Goal: Task Accomplishment & Management: Complete application form

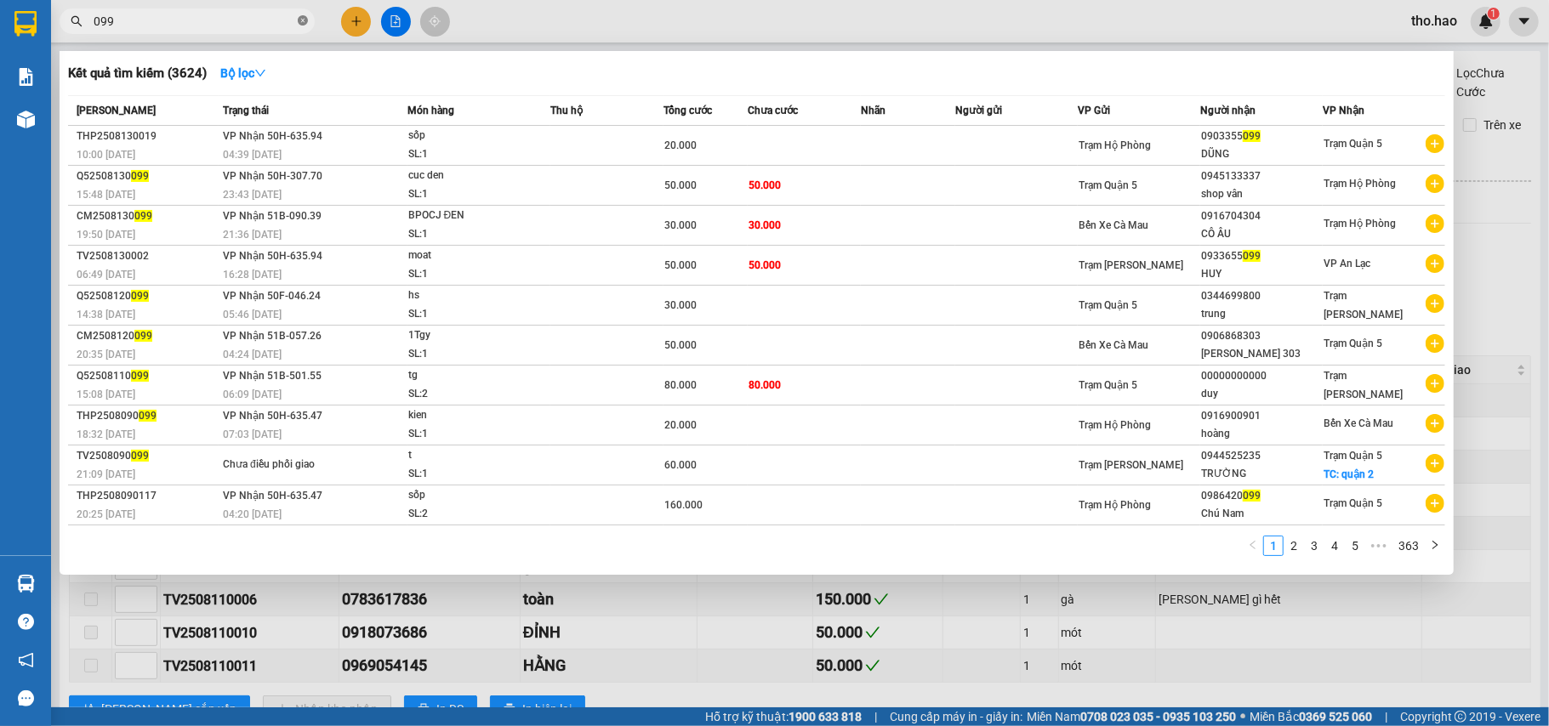
click at [298, 20] on icon "close-circle" at bounding box center [303, 20] width 10 height 10
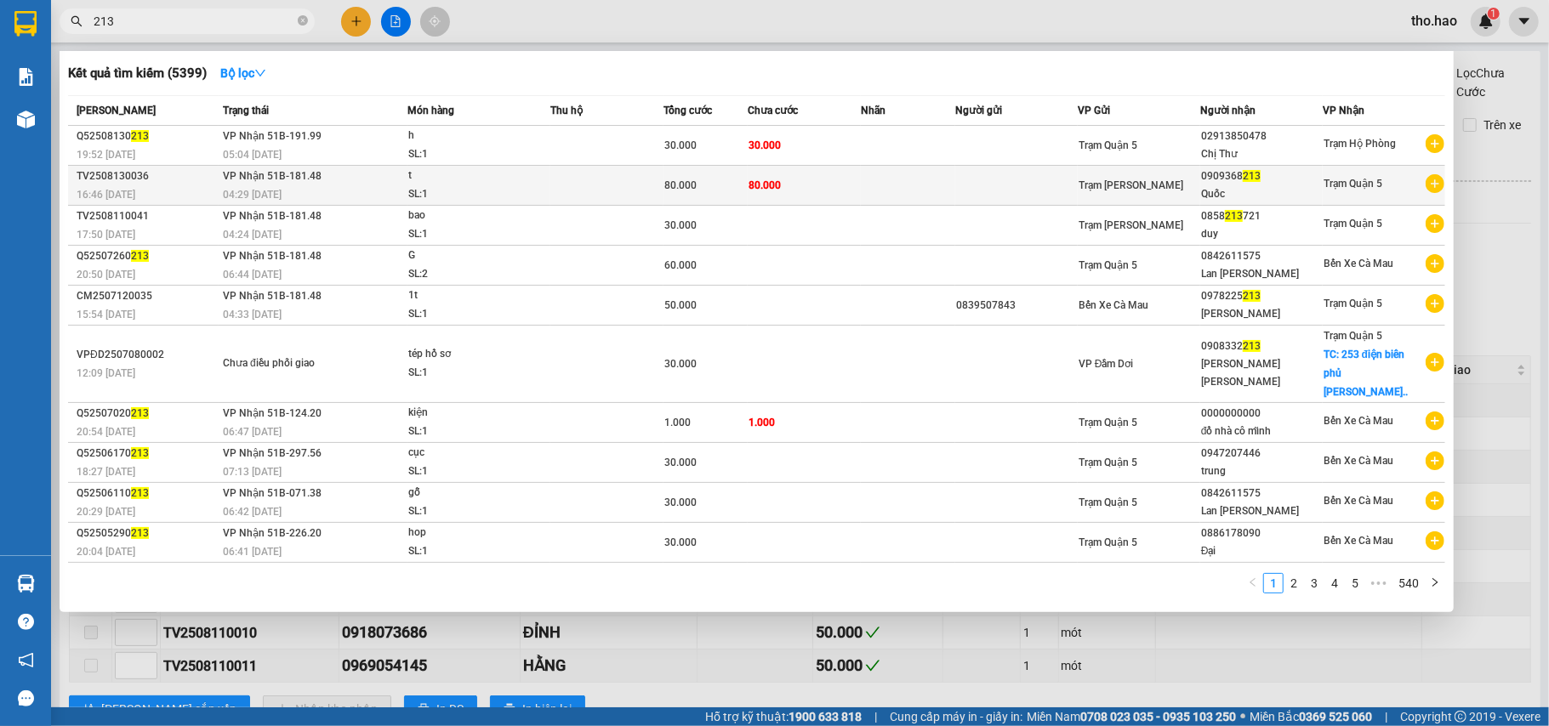
type input "213"
click at [912, 174] on td at bounding box center [908, 186] width 94 height 40
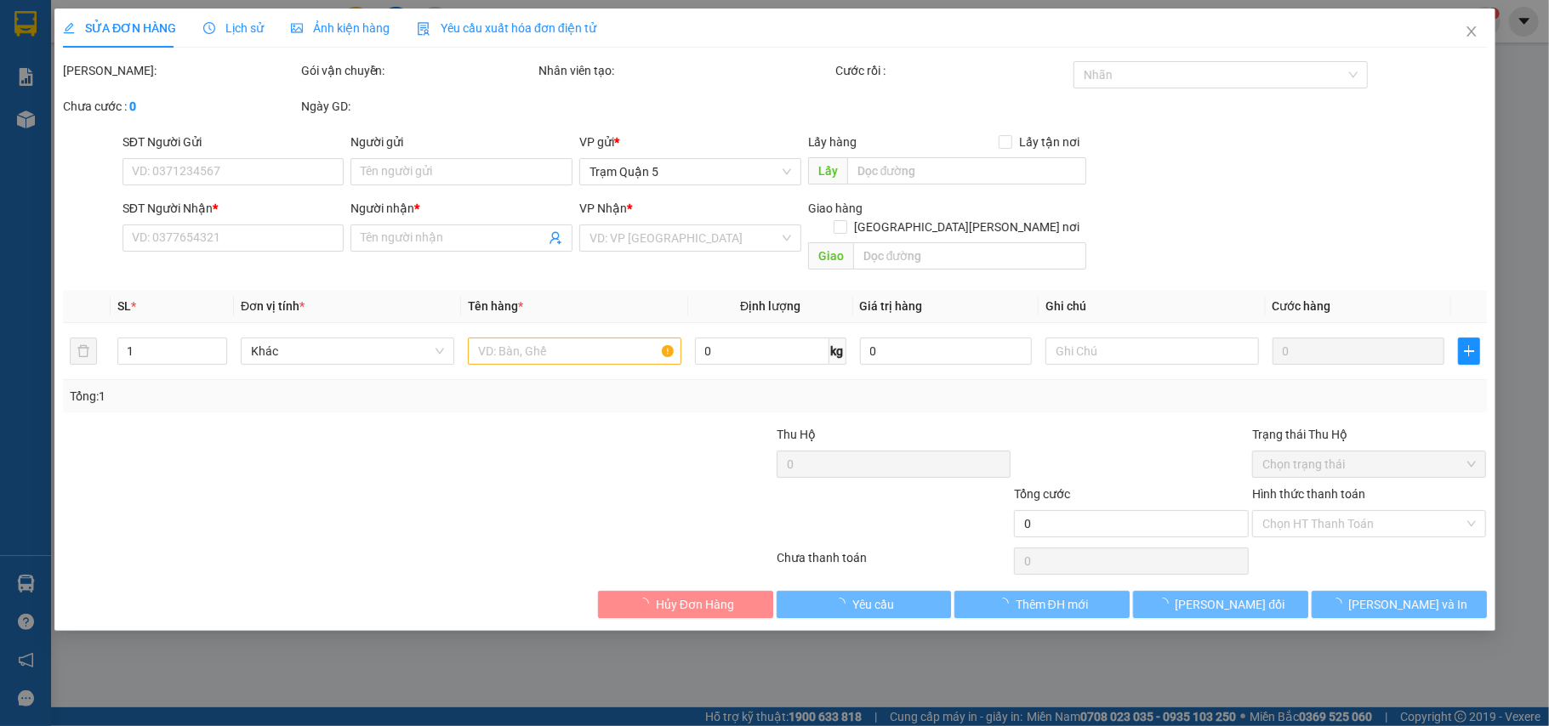
type input "0909368213"
type input "Quốc"
type input "80.000"
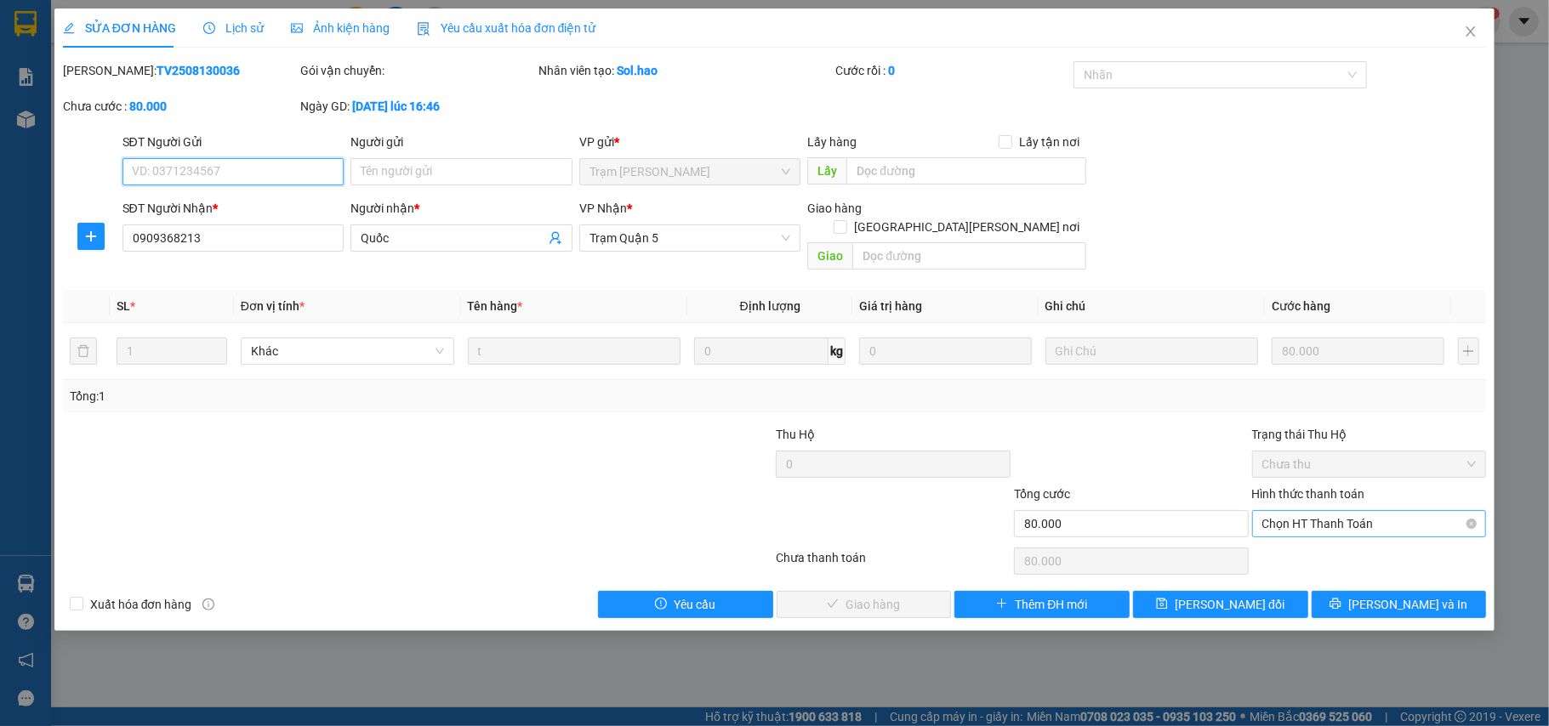
click at [1322, 511] on span "Chọn HT Thanh Toán" at bounding box center [1369, 524] width 214 height 26
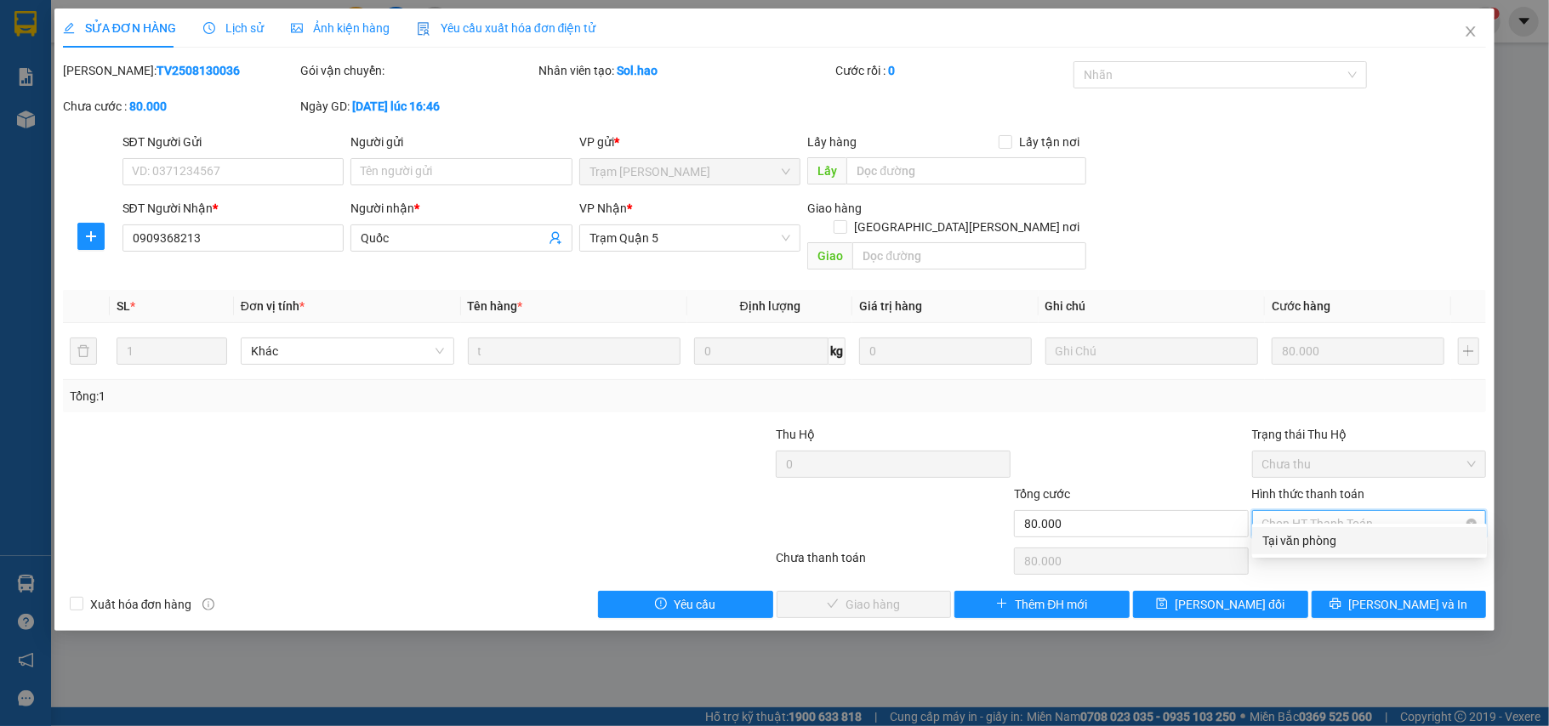
click at [1327, 538] on div "Tại văn phòng" at bounding box center [1369, 541] width 214 height 19
type input "0"
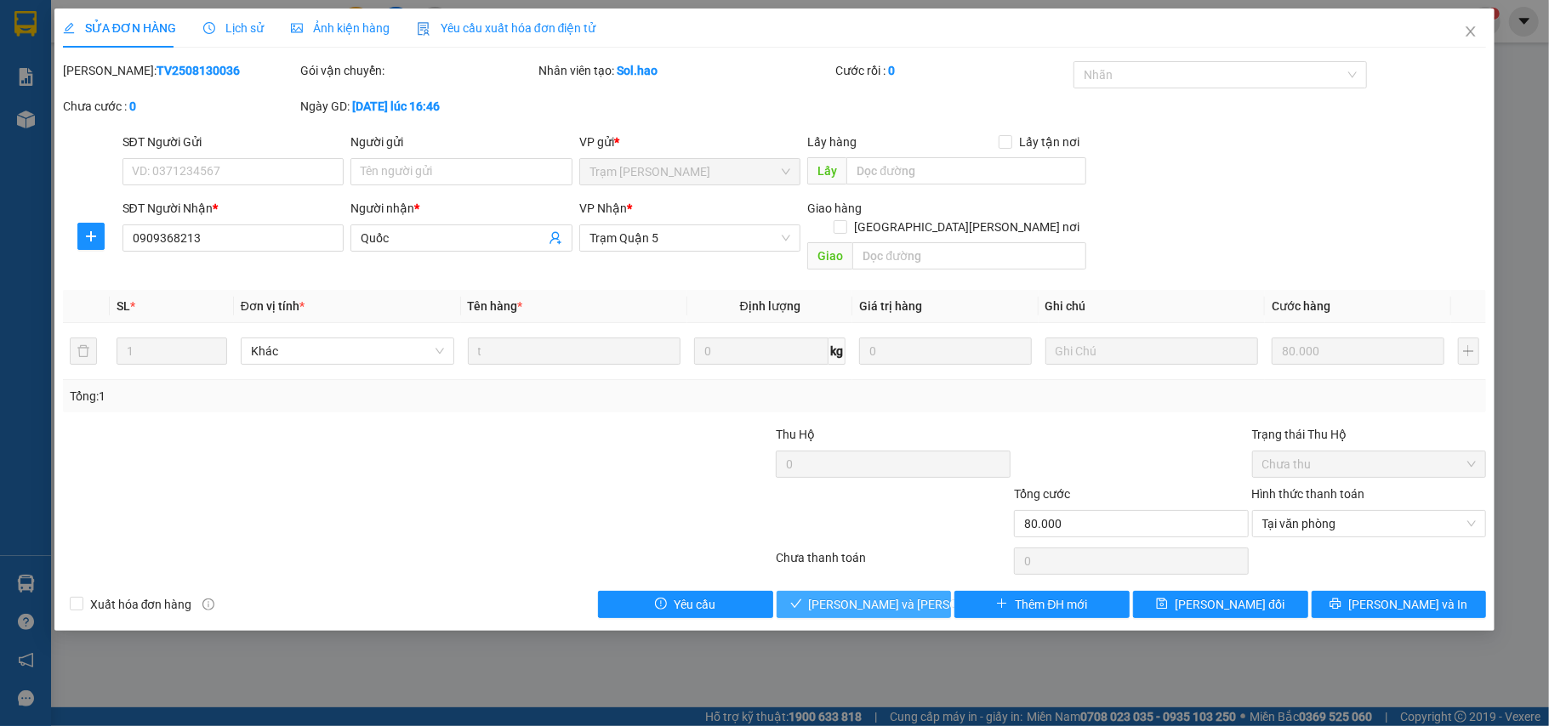
click at [912, 595] on span "[PERSON_NAME] và [PERSON_NAME] hàng" at bounding box center [924, 604] width 230 height 19
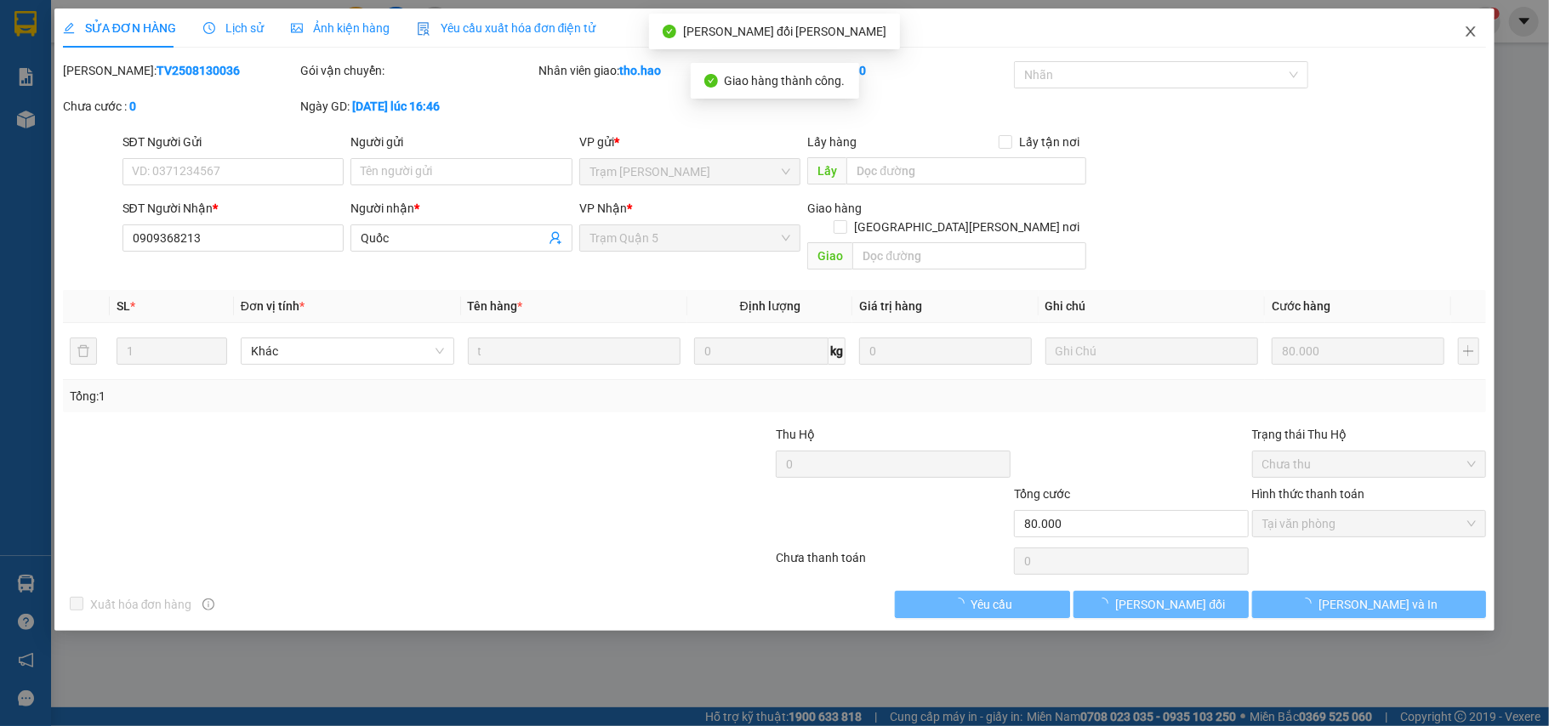
click at [1470, 29] on icon "close" at bounding box center [1471, 32] width 14 height 14
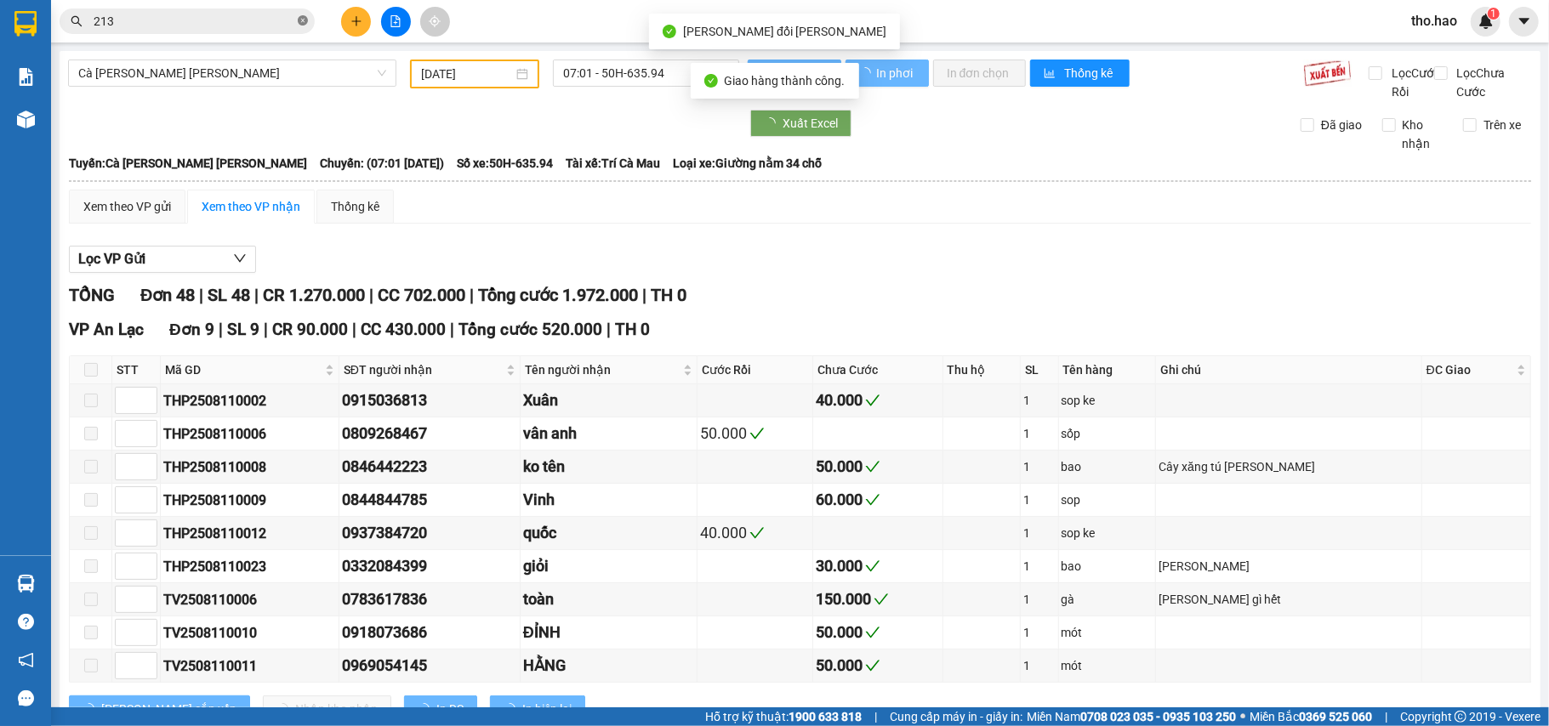
click at [304, 25] on icon "close-circle" at bounding box center [303, 20] width 10 height 10
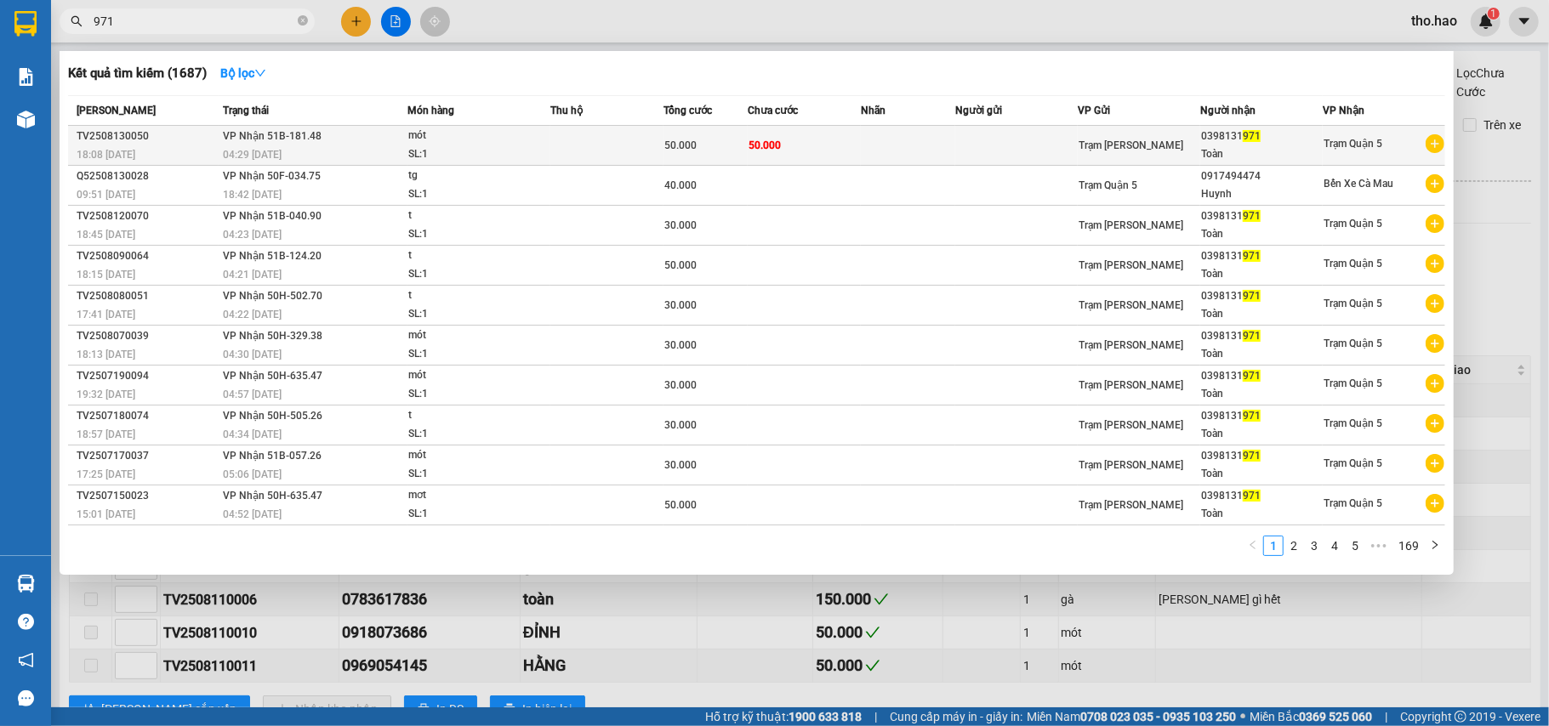
type input "971"
click at [900, 154] on td at bounding box center [908, 146] width 94 height 40
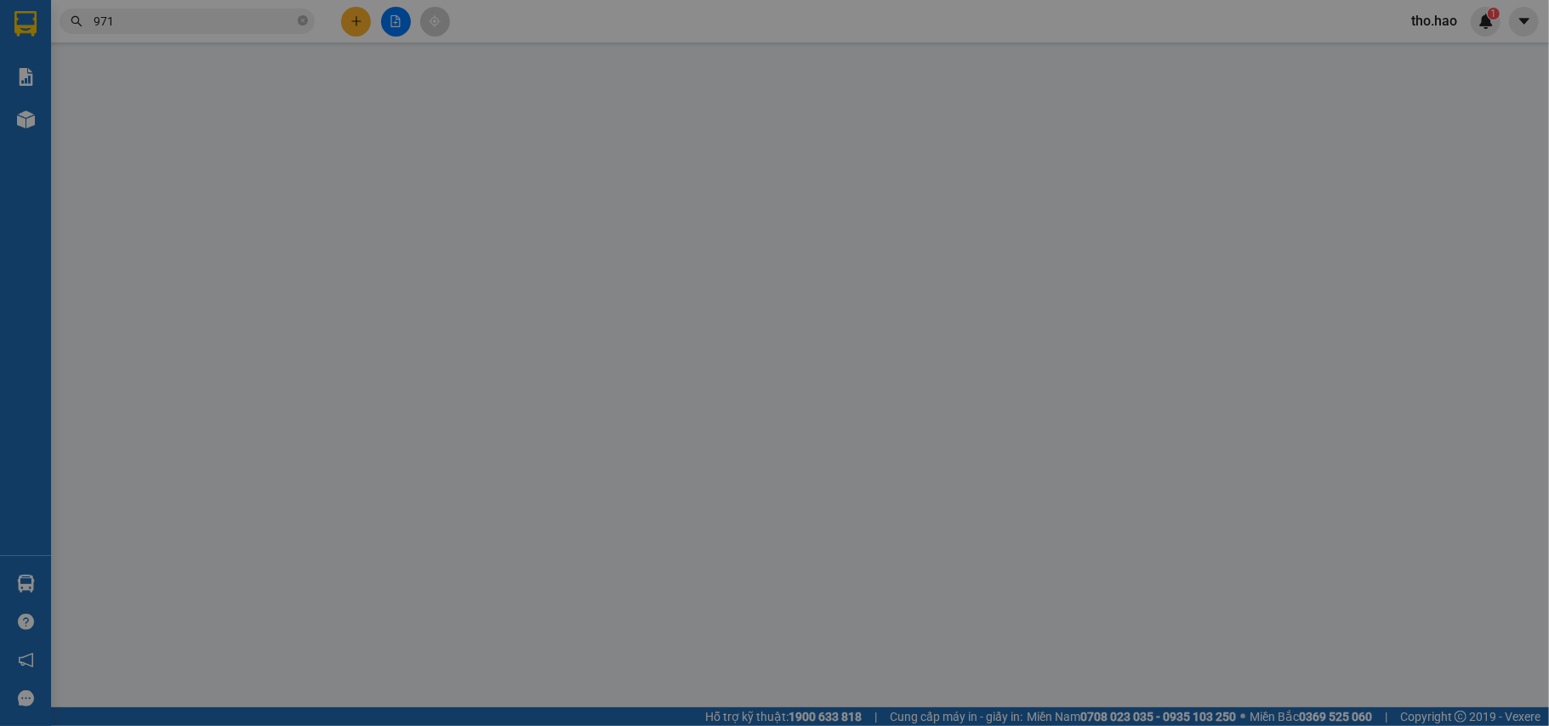
type input "0398131971"
type input "Toàn"
type input "50.000"
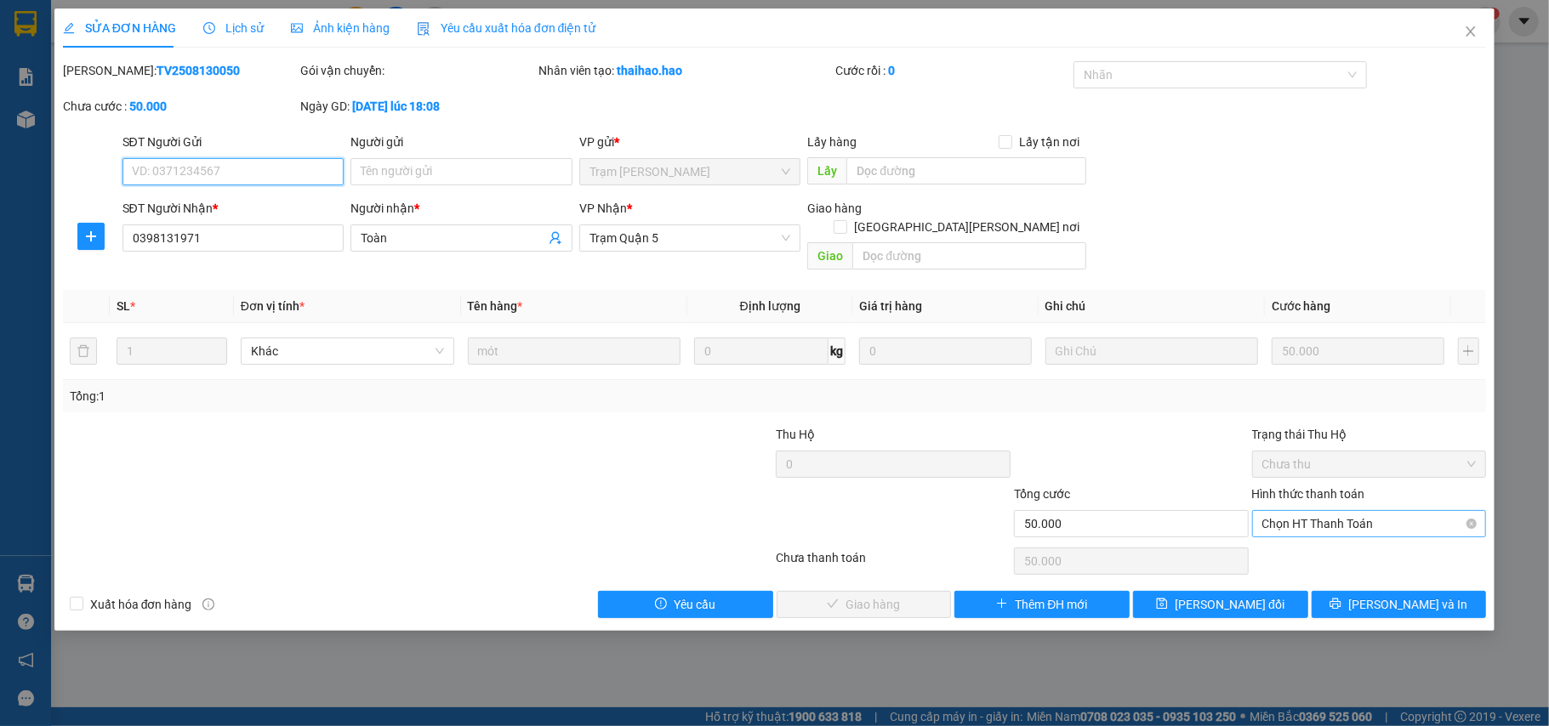
click at [1334, 511] on span "Chọn HT Thanh Toán" at bounding box center [1369, 524] width 214 height 26
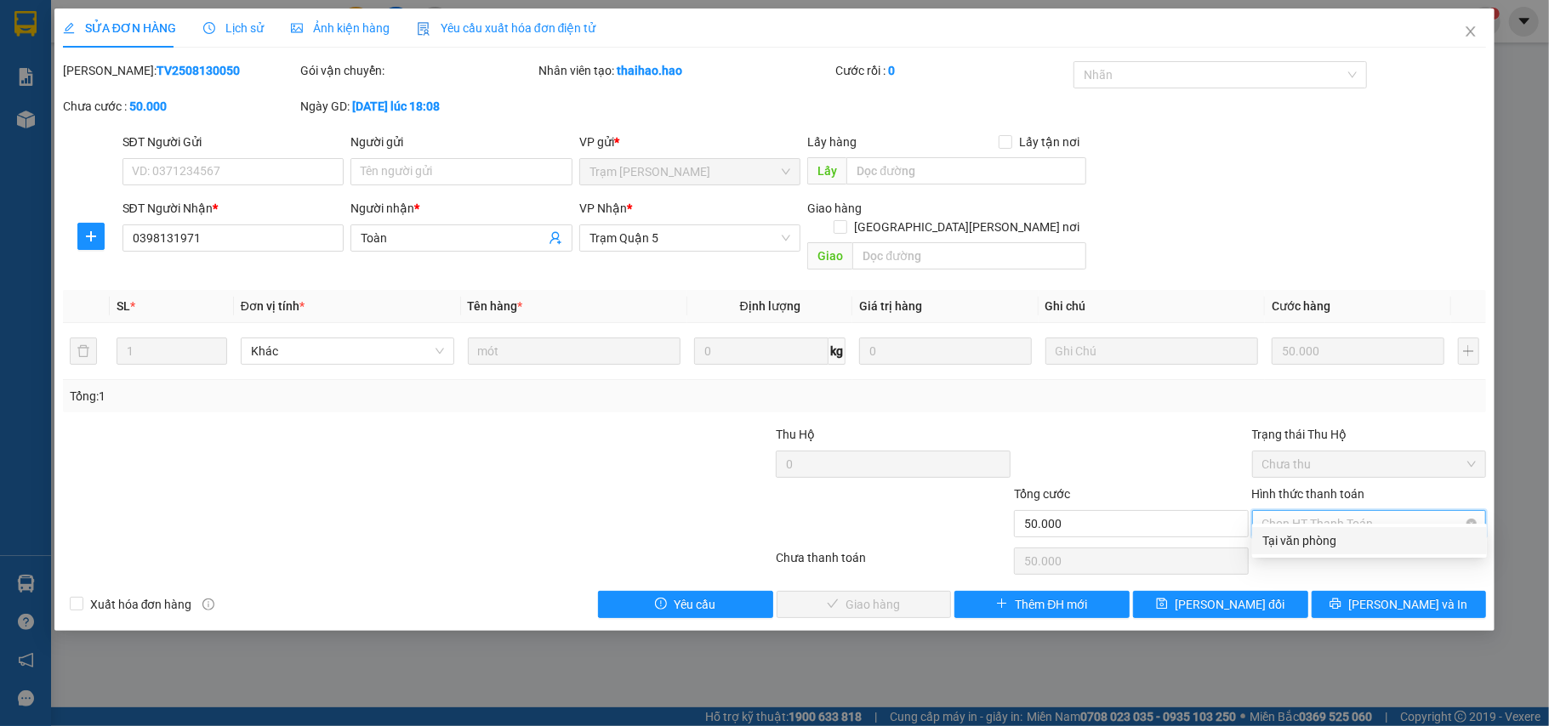
click at [1329, 529] on div "Tại văn phòng" at bounding box center [1369, 540] width 235 height 27
type input "0"
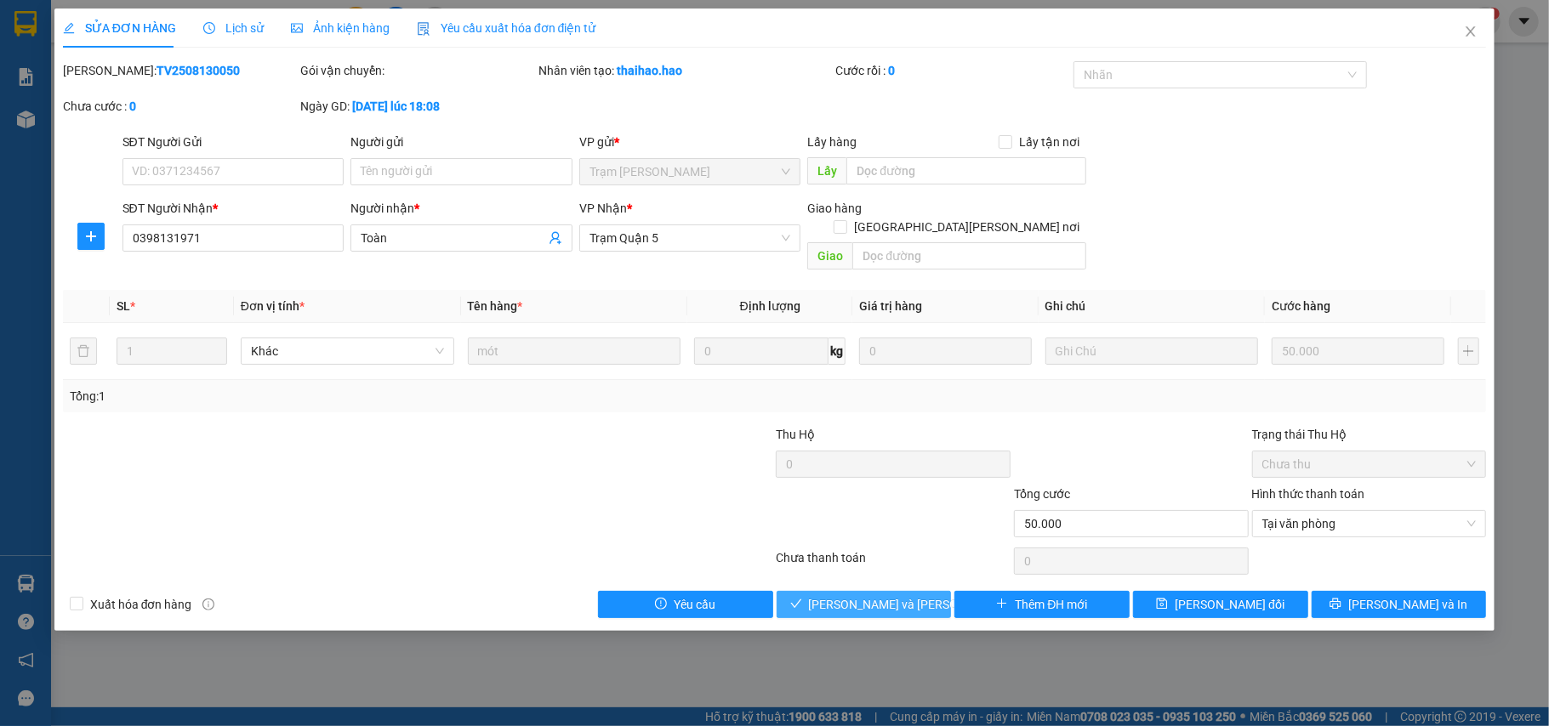
drag, startPoint x: 917, startPoint y: 580, endPoint x: 1160, endPoint y: 379, distance: 315.4
click at [917, 595] on span "[PERSON_NAME] và [PERSON_NAME] hàng" at bounding box center [924, 604] width 230 height 19
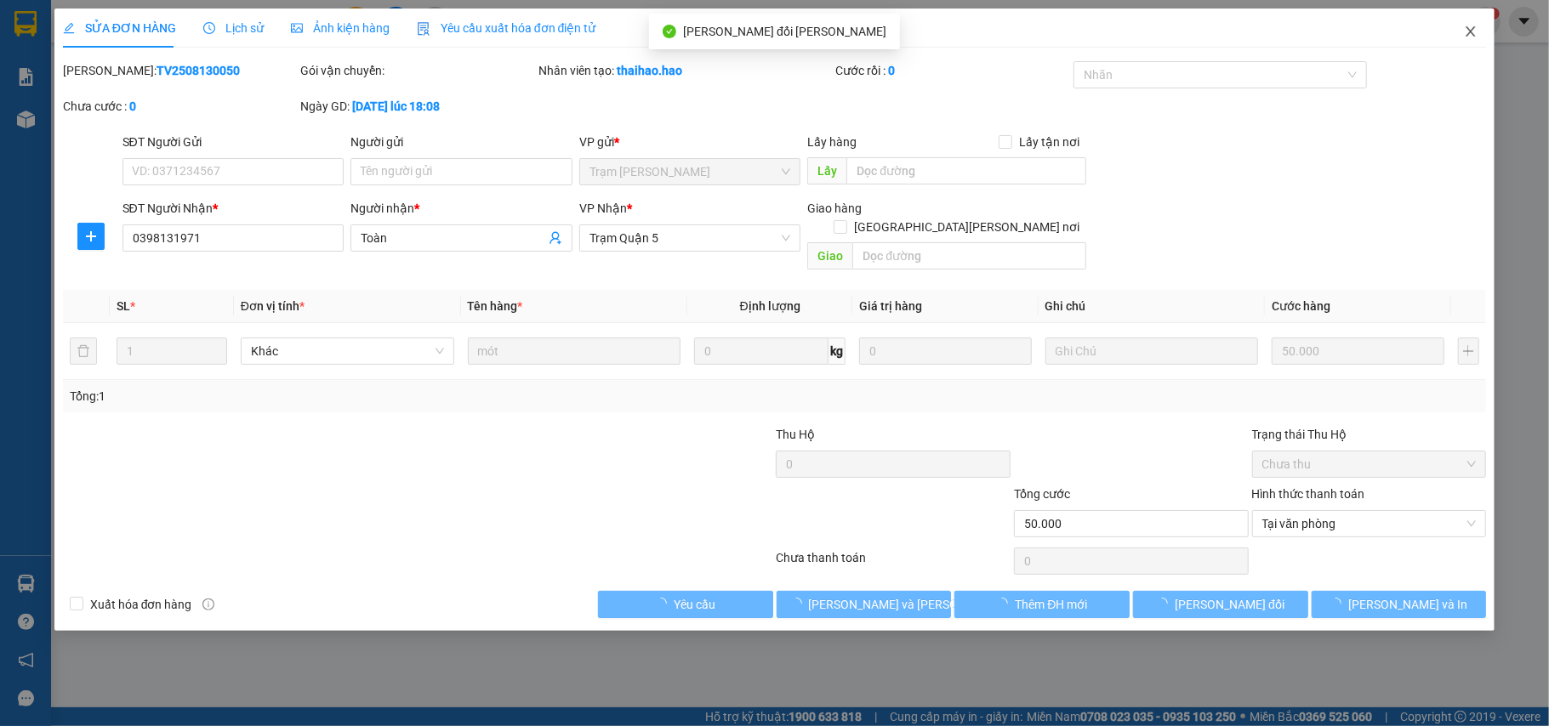
click at [1466, 26] on icon "close" at bounding box center [1471, 32] width 14 height 14
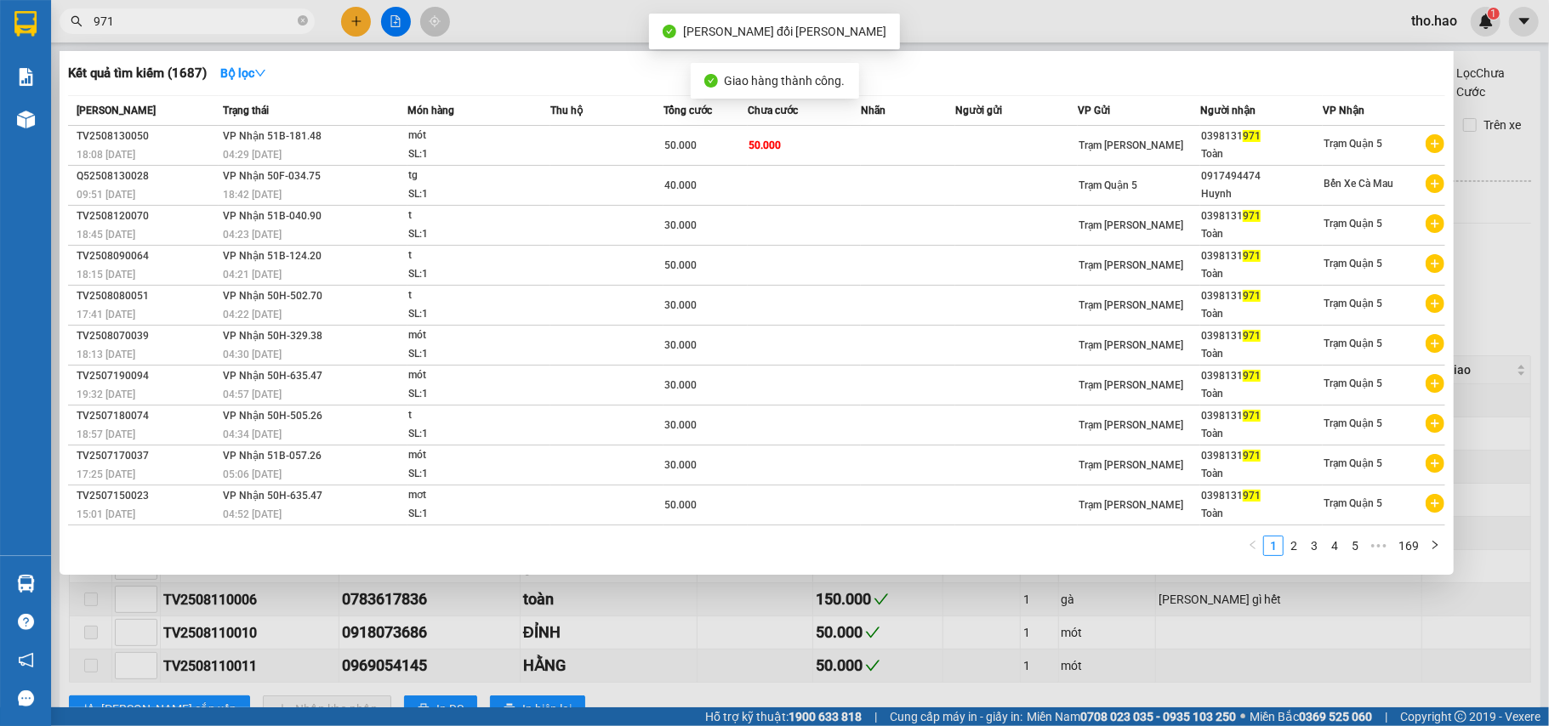
click at [306, 14] on span at bounding box center [303, 22] width 10 height 16
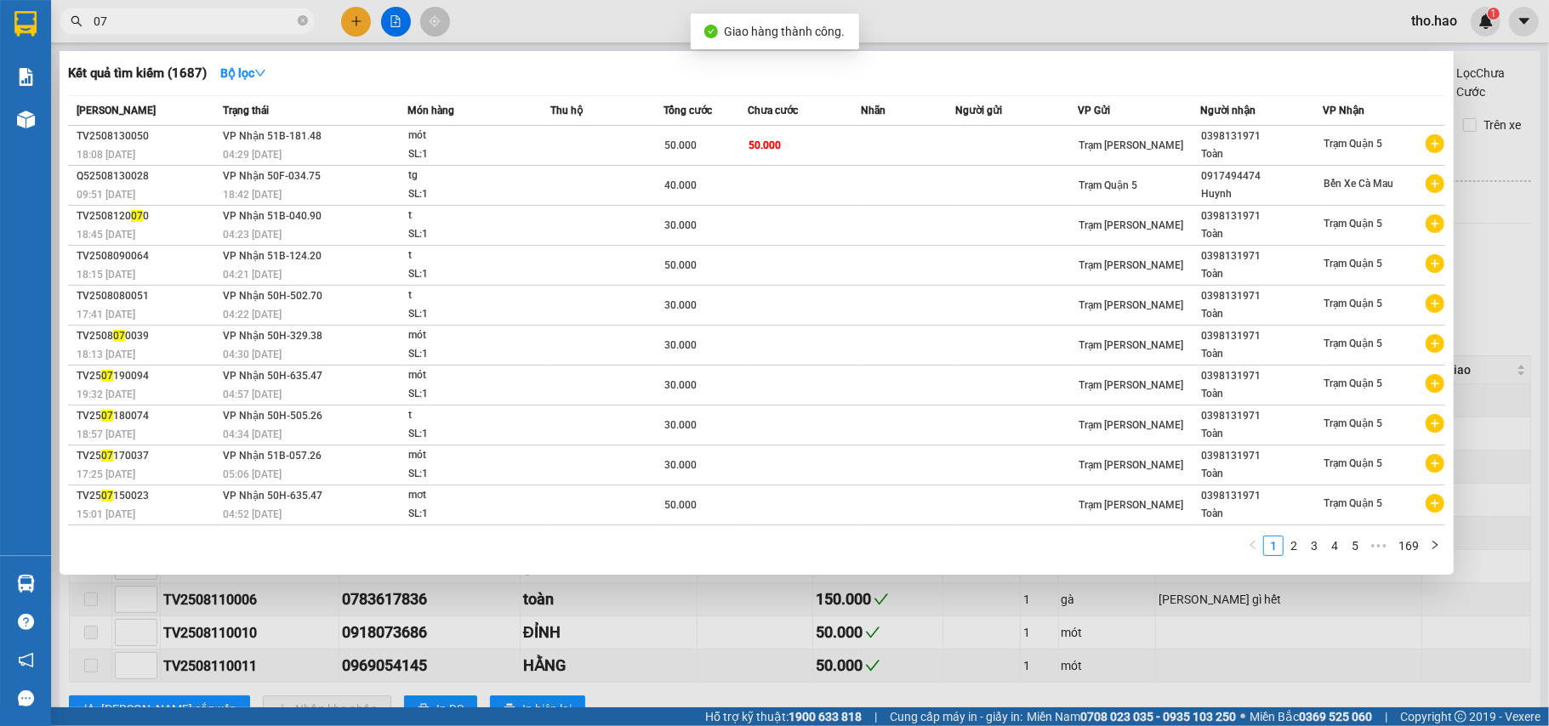
type input "079"
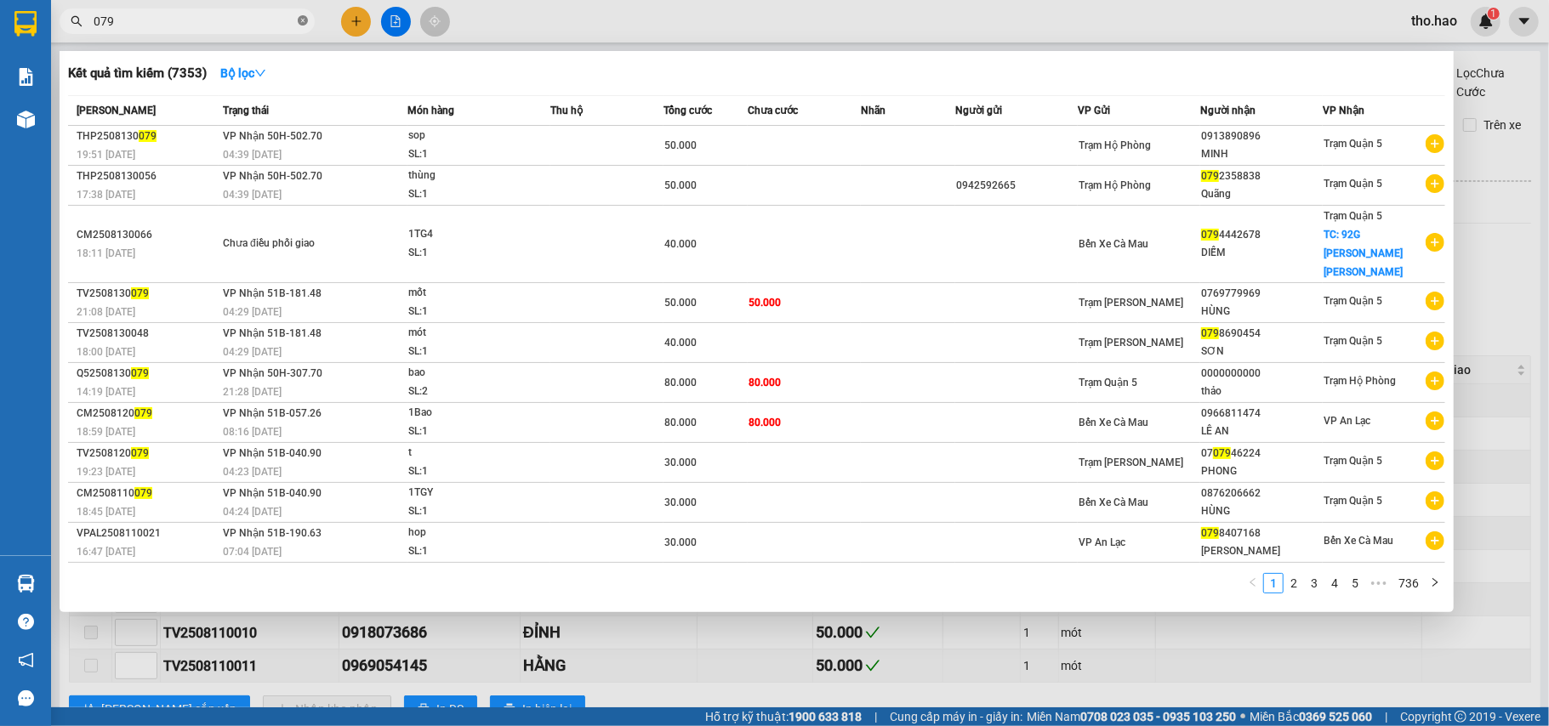
click at [304, 26] on icon "close-circle" at bounding box center [303, 20] width 10 height 10
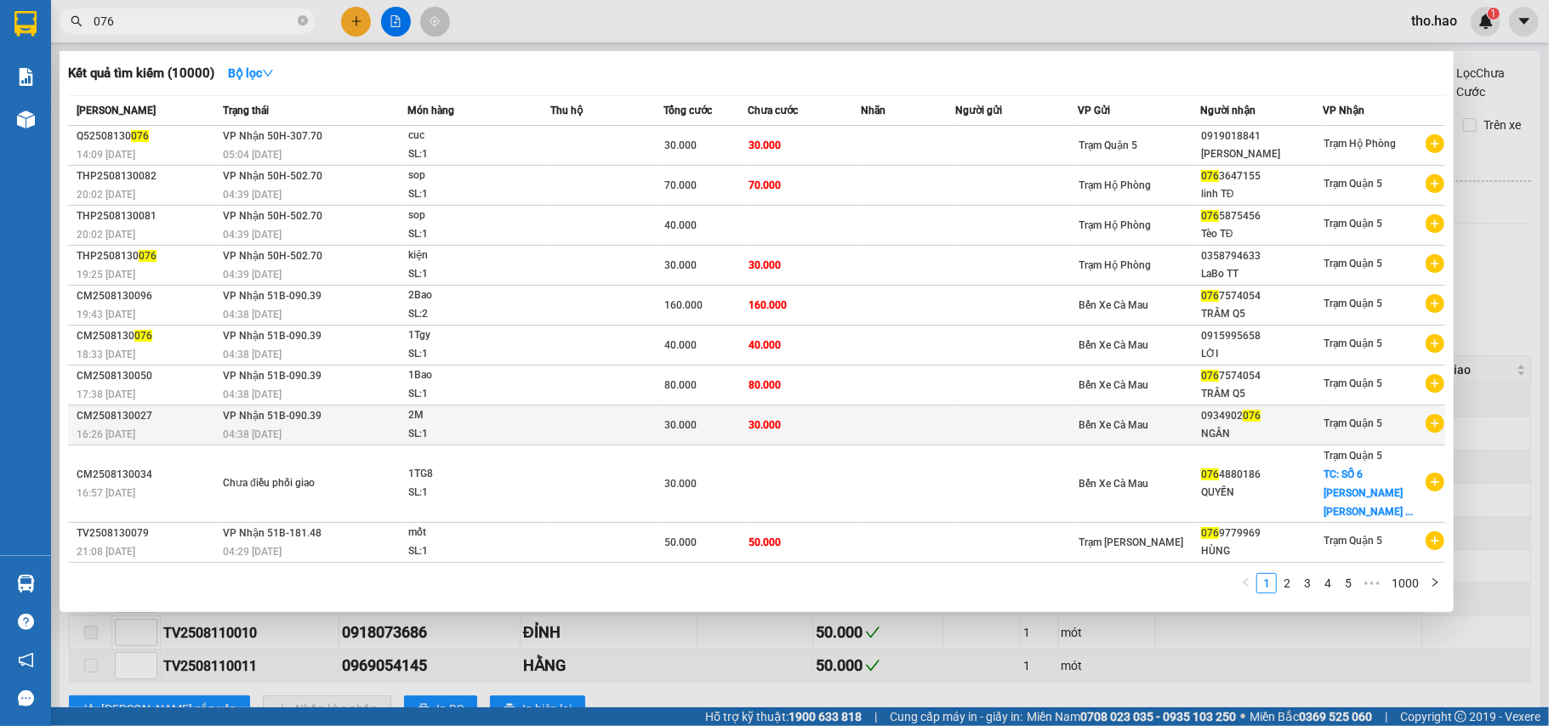
type input "076"
click at [729, 416] on div "30.000" at bounding box center [705, 425] width 83 height 19
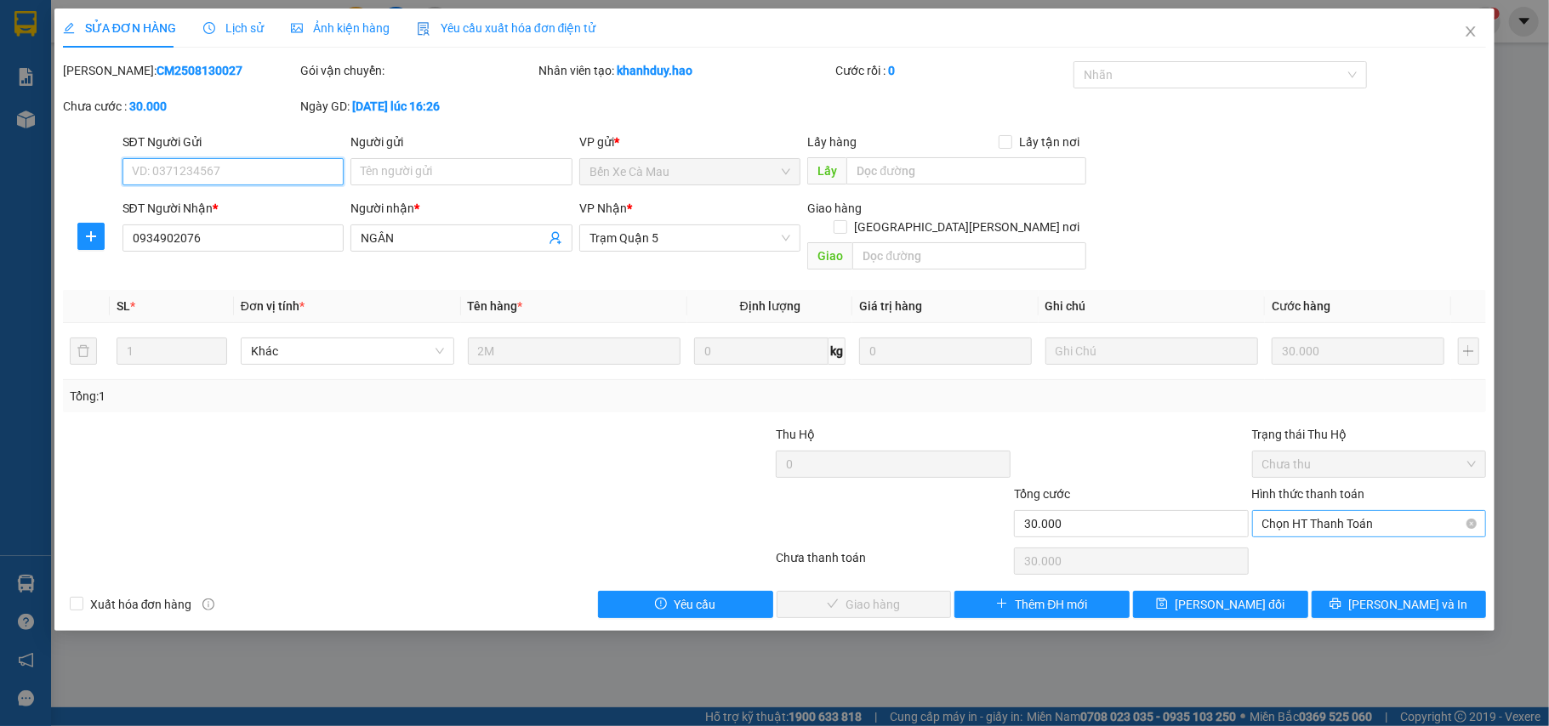
click at [1313, 514] on span "Chọn HT Thanh Toán" at bounding box center [1369, 524] width 214 height 26
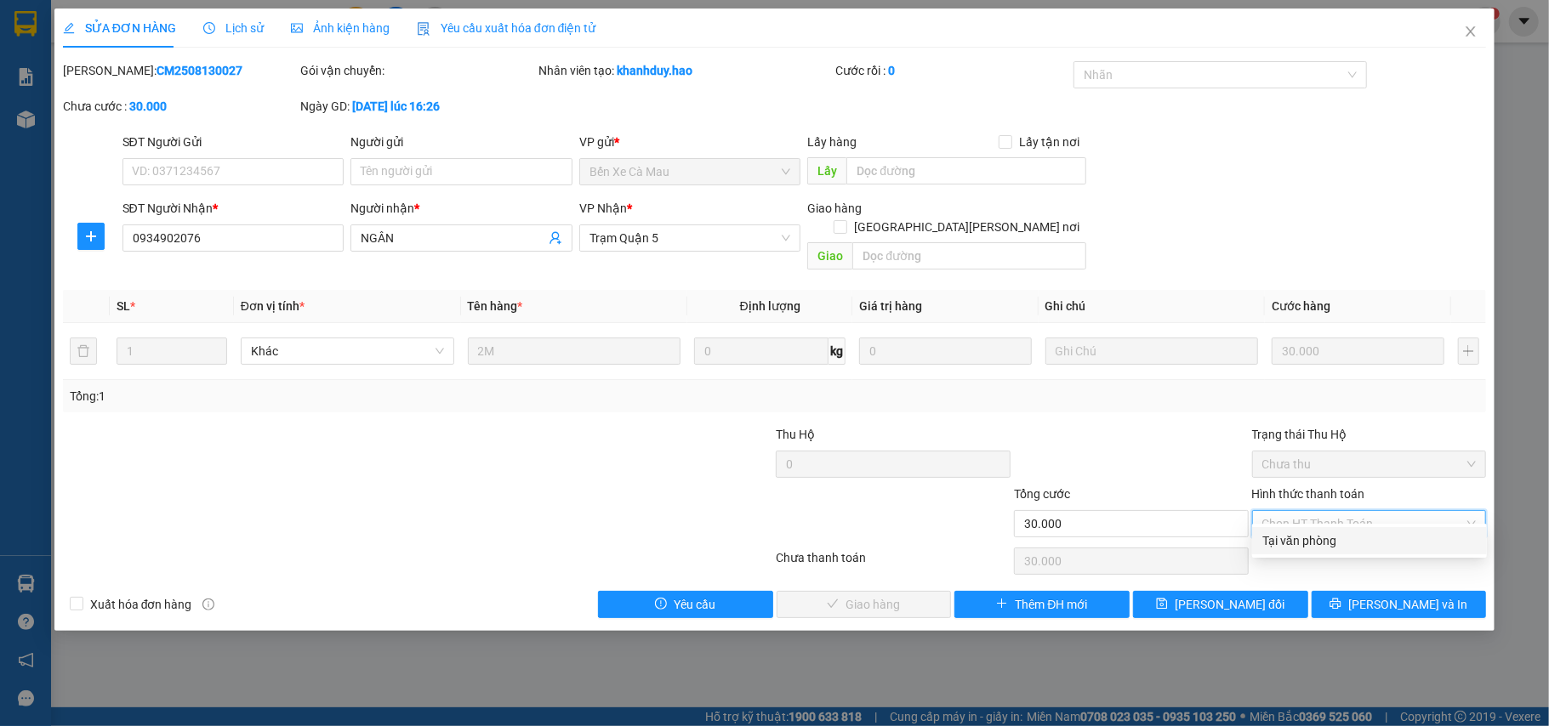
drag, startPoint x: 1310, startPoint y: 522, endPoint x: 1239, endPoint y: 551, distance: 76.3
click at [1303, 541] on div "Tại văn phòng" at bounding box center [1369, 541] width 214 height 19
type input "0"
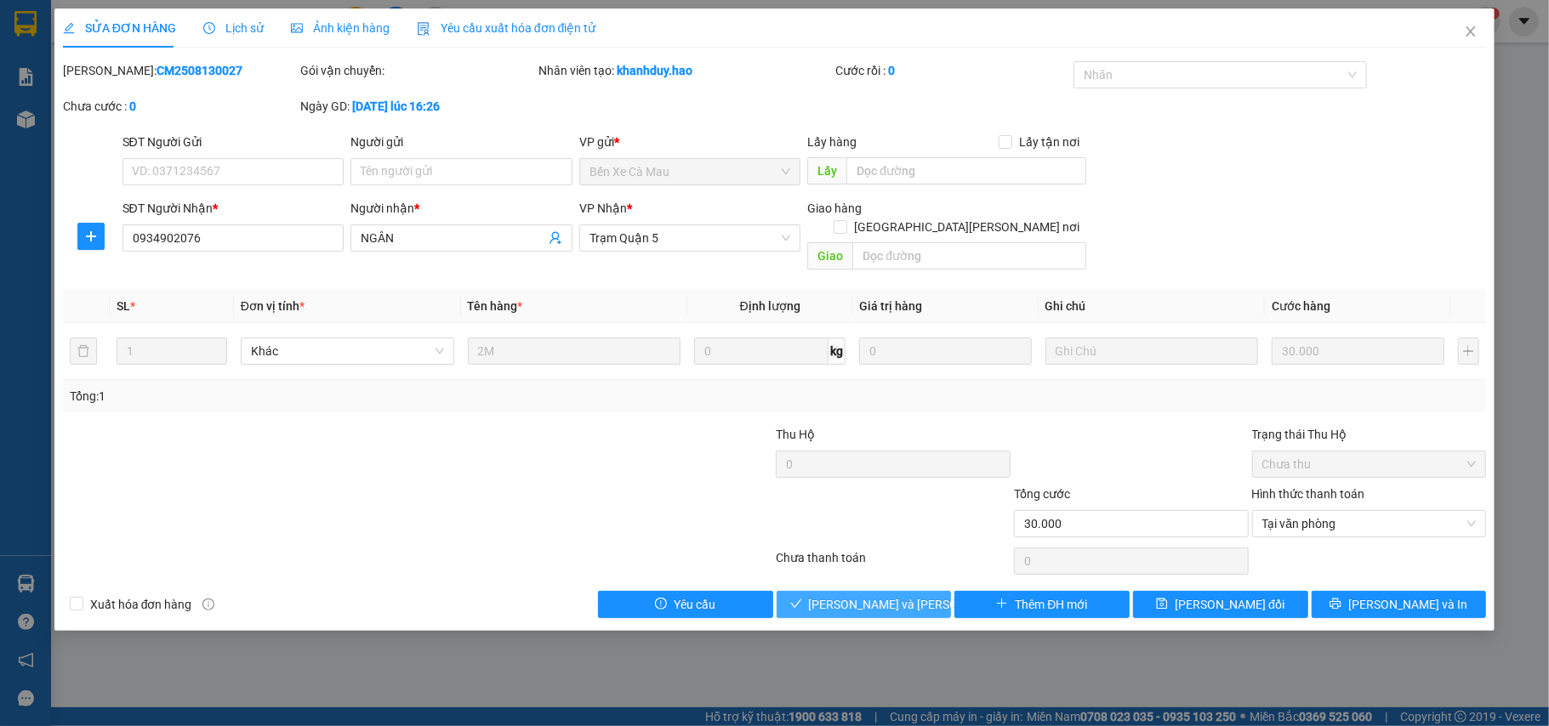
click at [889, 595] on span "[PERSON_NAME] và [PERSON_NAME] hàng" at bounding box center [924, 604] width 230 height 19
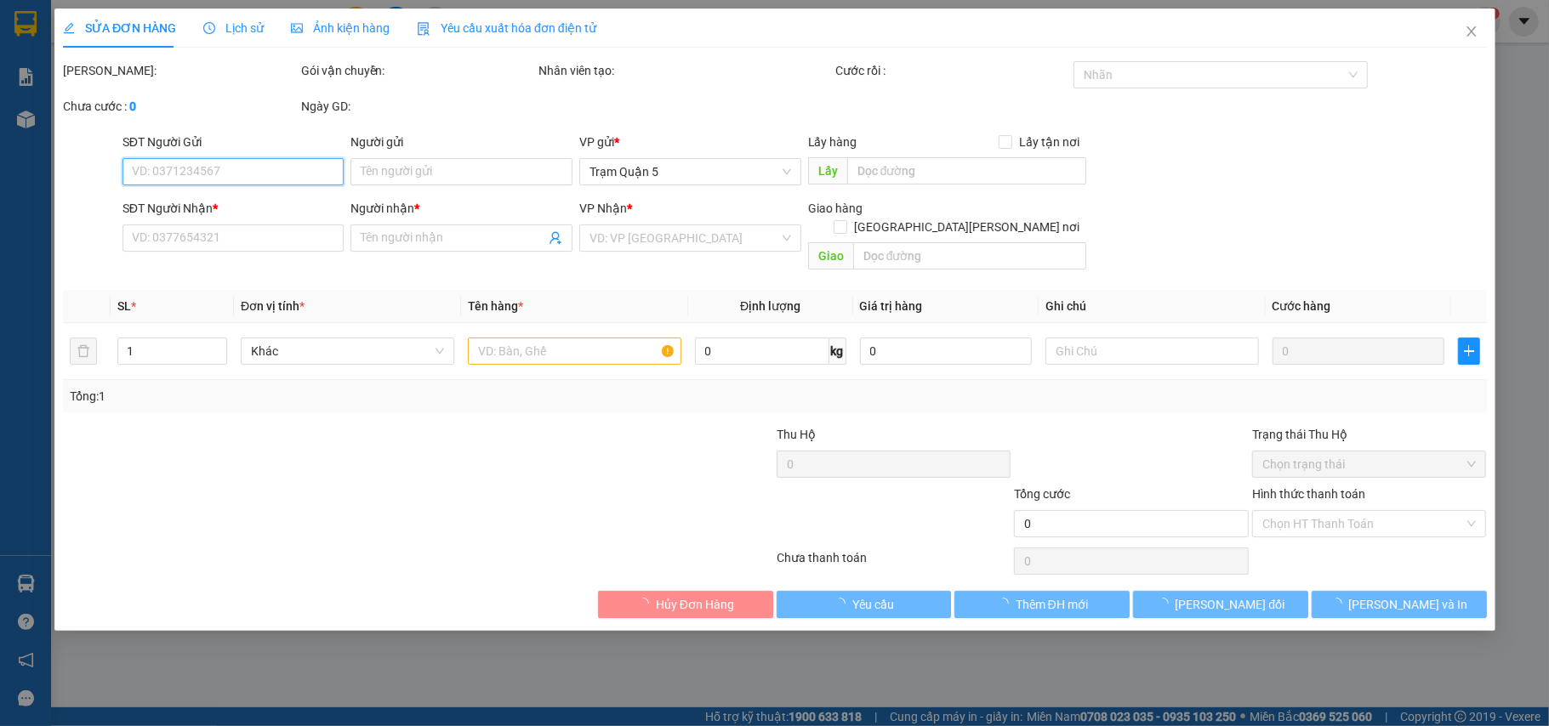
click at [233, 19] on div "SỬA ĐƠN HÀNG Lịch sử [PERSON_NAME] hàng Yêu cầu xuất [PERSON_NAME] điện tử Tota…" at bounding box center [774, 363] width 1549 height 726
type input "0934902076"
type input "NGÂN"
type input "30.000"
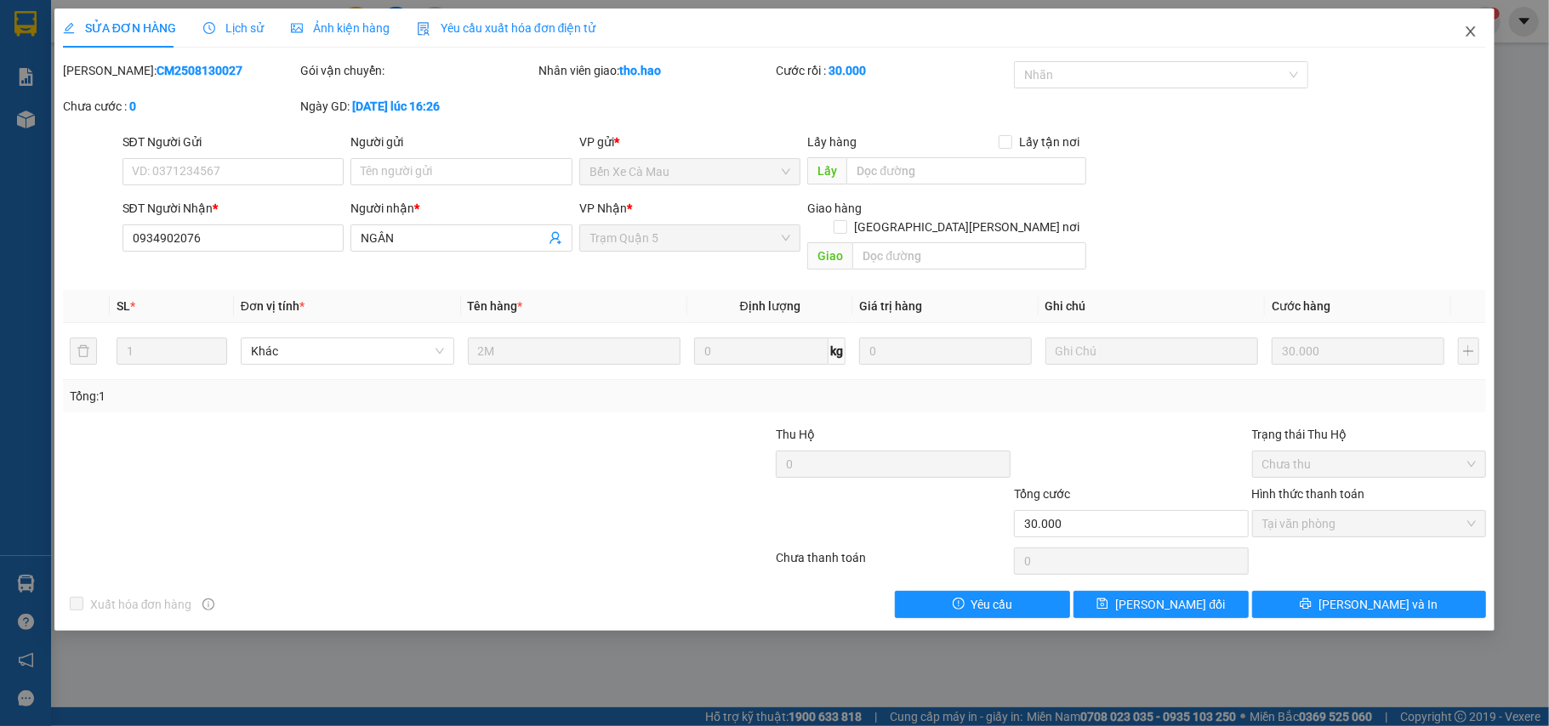
drag, startPoint x: 1471, startPoint y: 31, endPoint x: 1453, endPoint y: 31, distance: 17.9
click at [1468, 31] on icon "close" at bounding box center [1471, 32] width 14 height 14
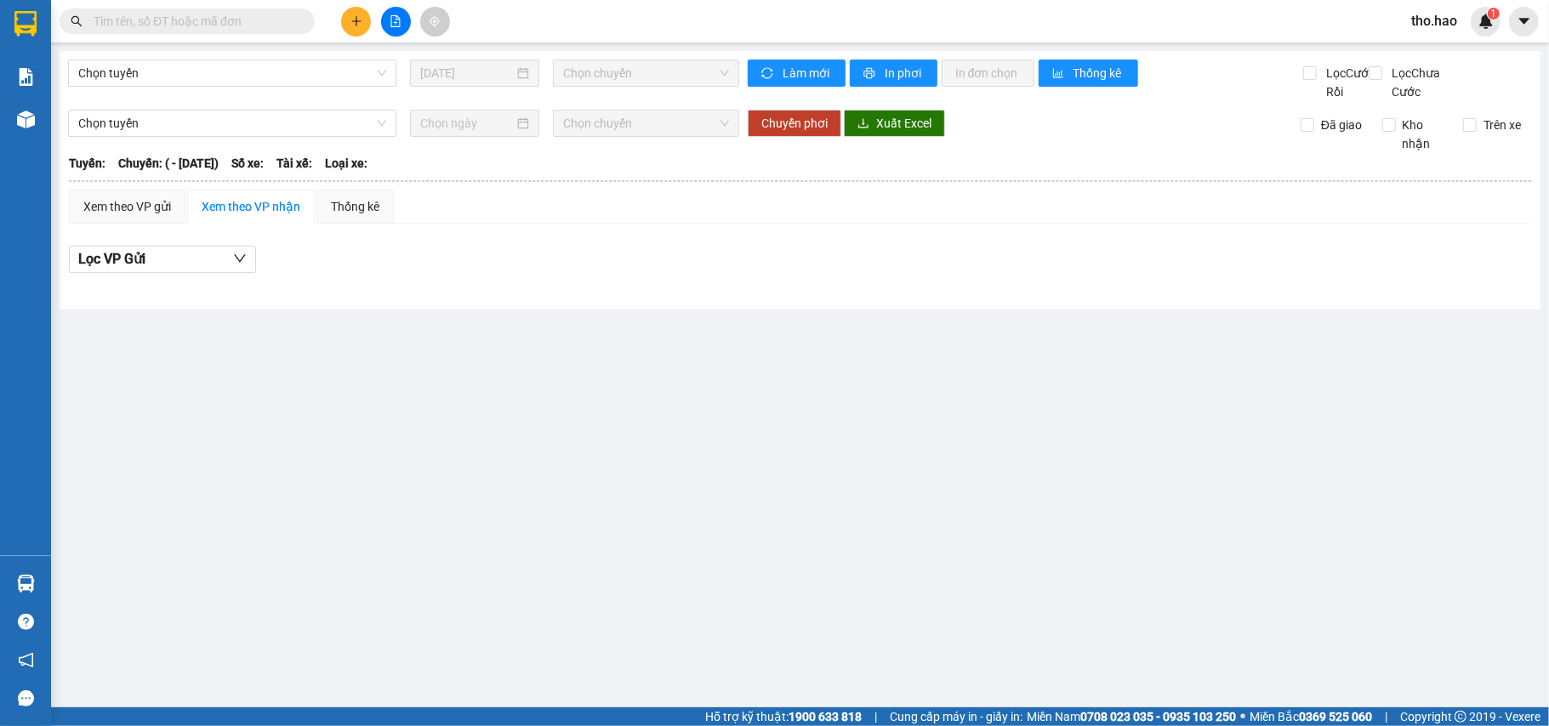
click at [242, 17] on input "text" at bounding box center [194, 21] width 201 height 19
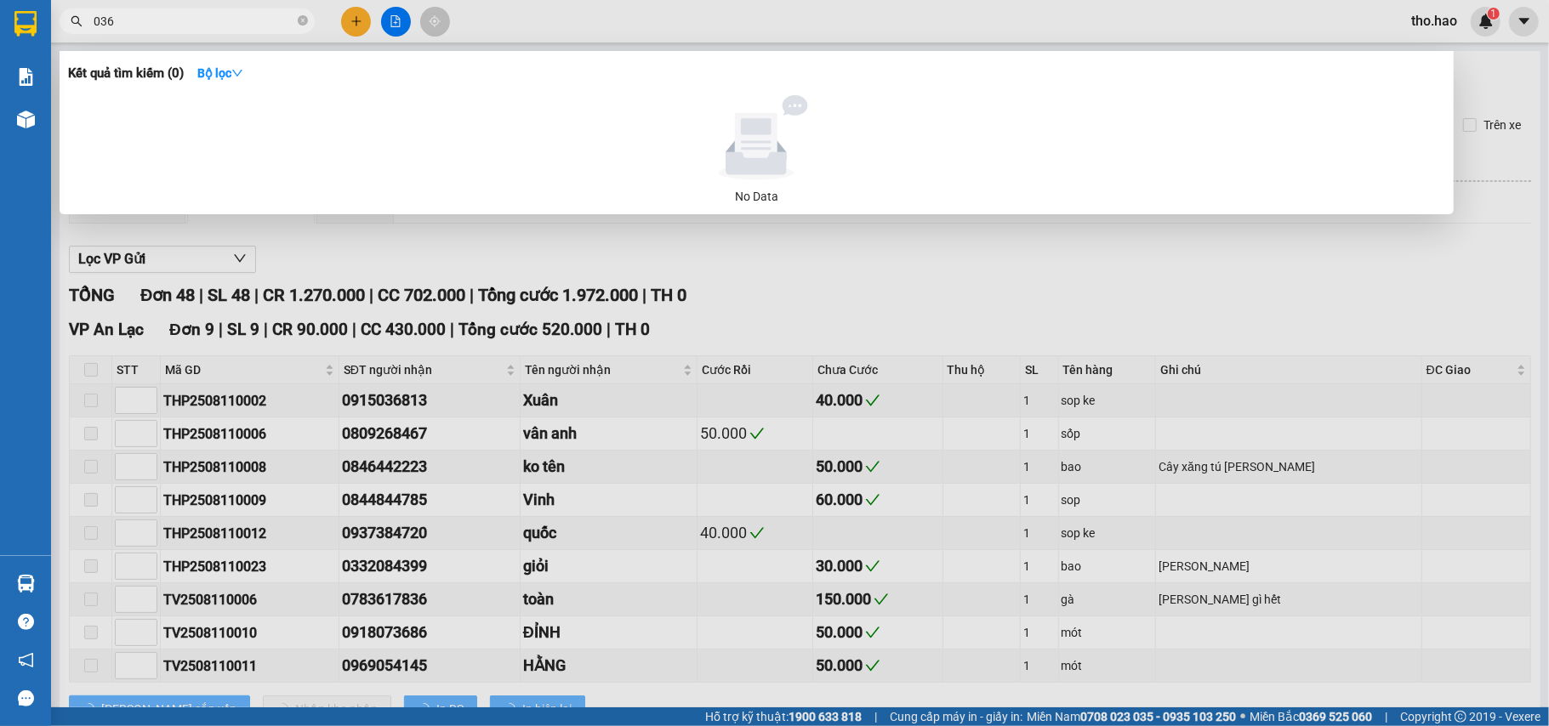
type input "0364"
type input "[DATE]"
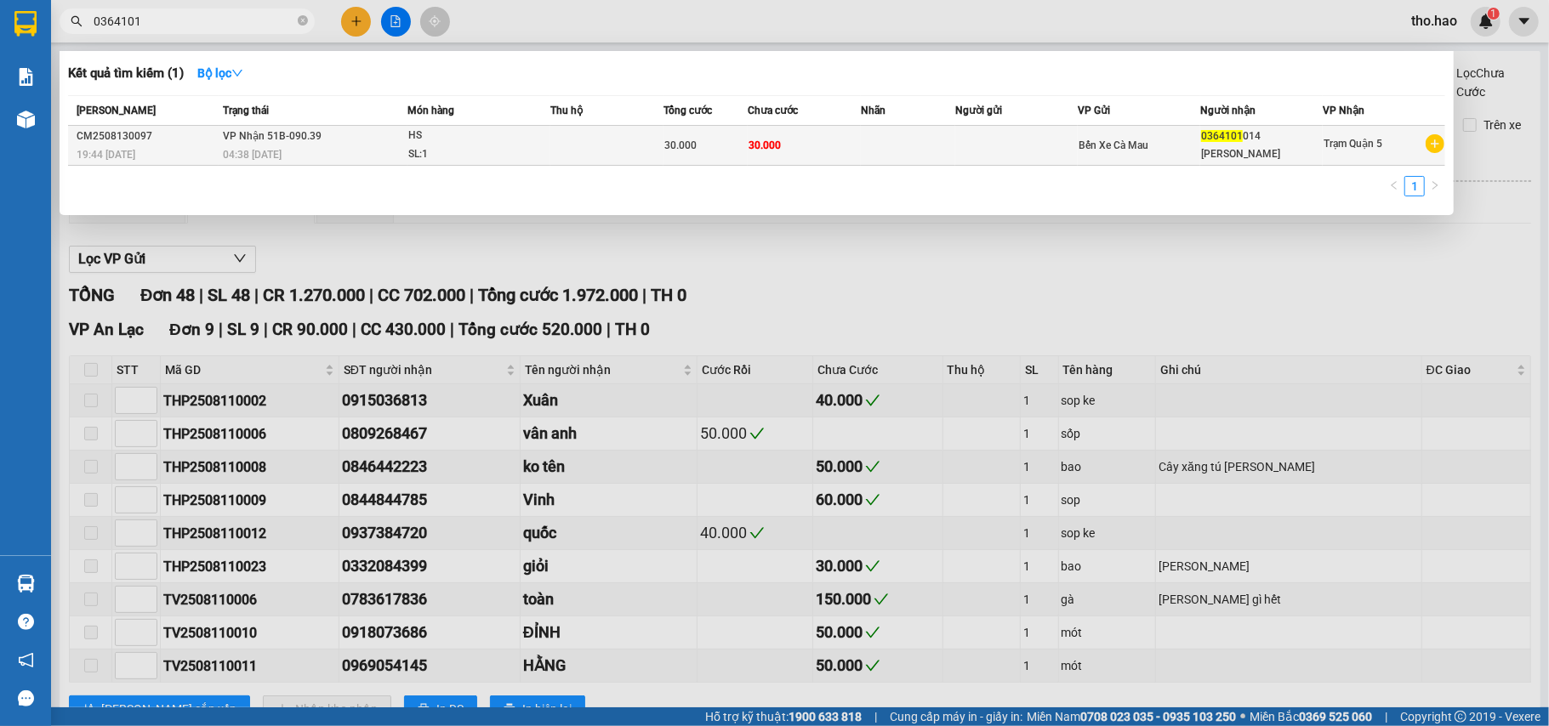
type input "0364101"
click at [776, 134] on td "30.000" at bounding box center [804, 146] width 113 height 40
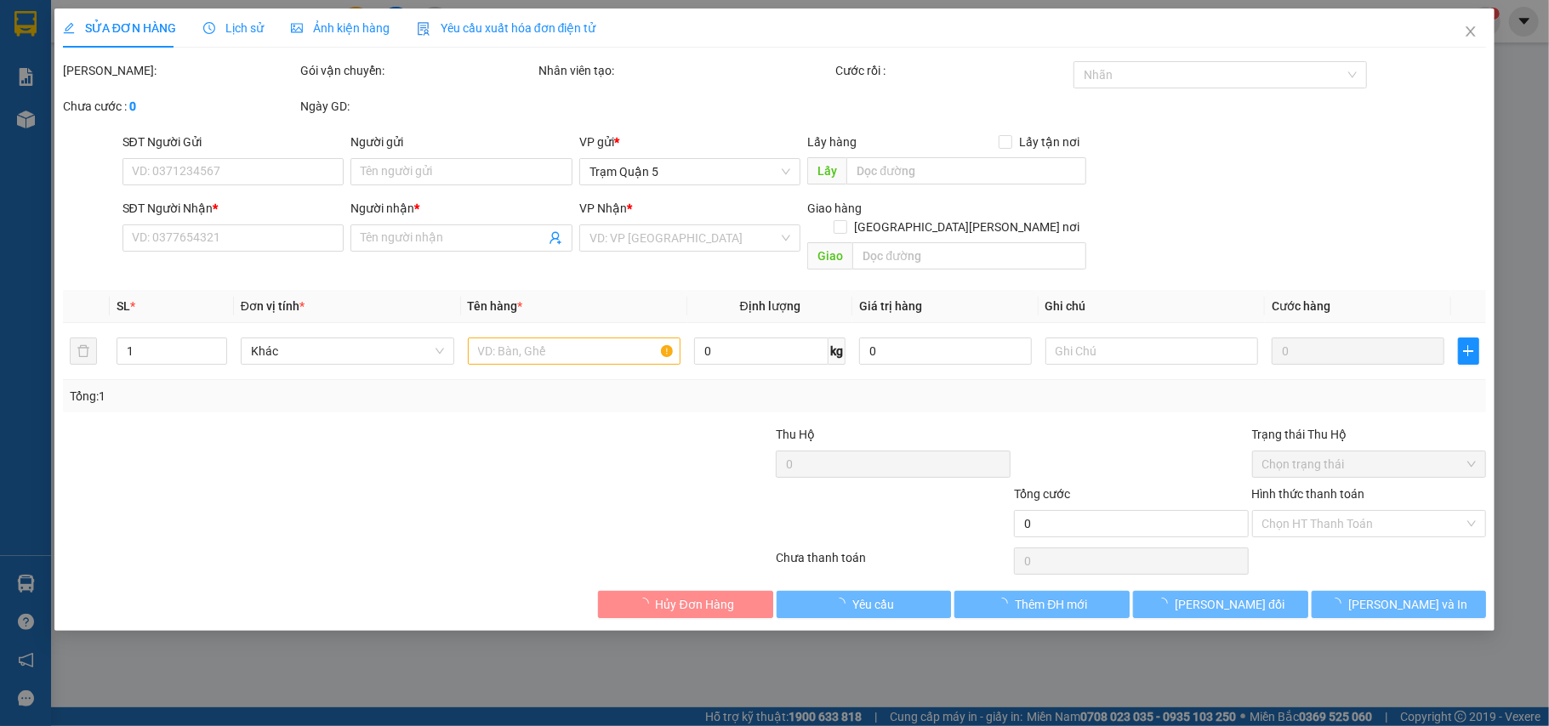
click at [310, 21] on span "Ảnh kiện hàng" at bounding box center [340, 28] width 99 height 14
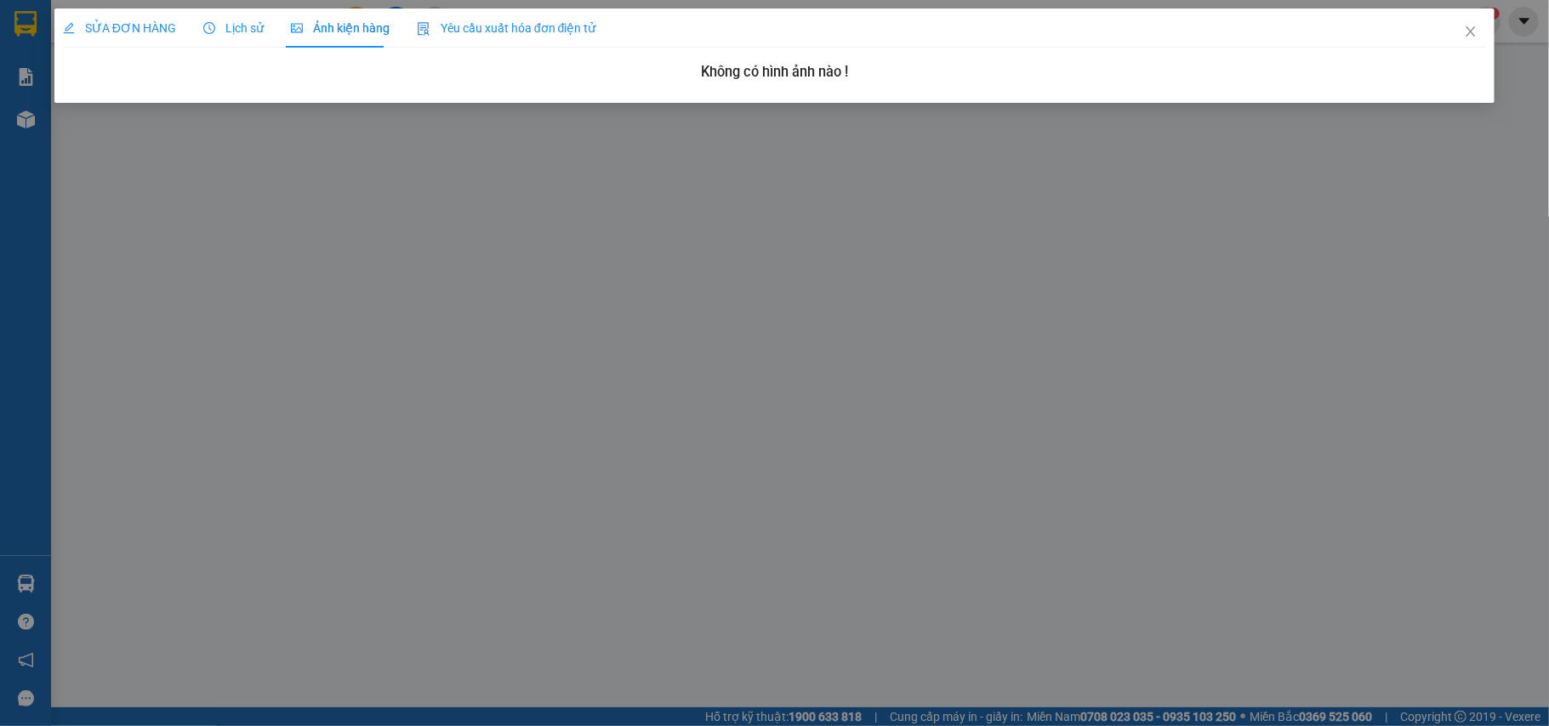
click at [139, 22] on span "SỬA ĐƠN HÀNG" at bounding box center [119, 28] width 113 height 14
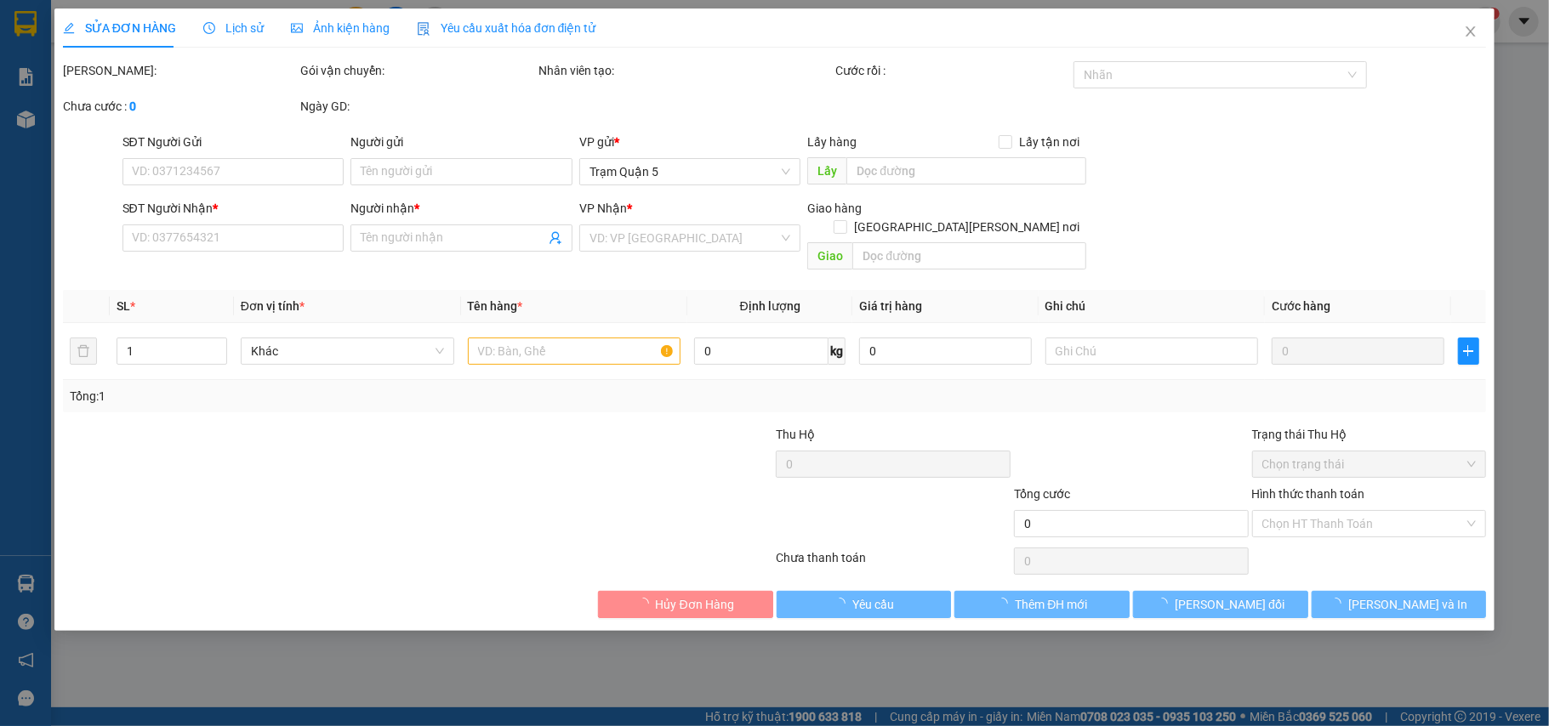
type input "0364101014"
type input "[PERSON_NAME]"
type input "30.000"
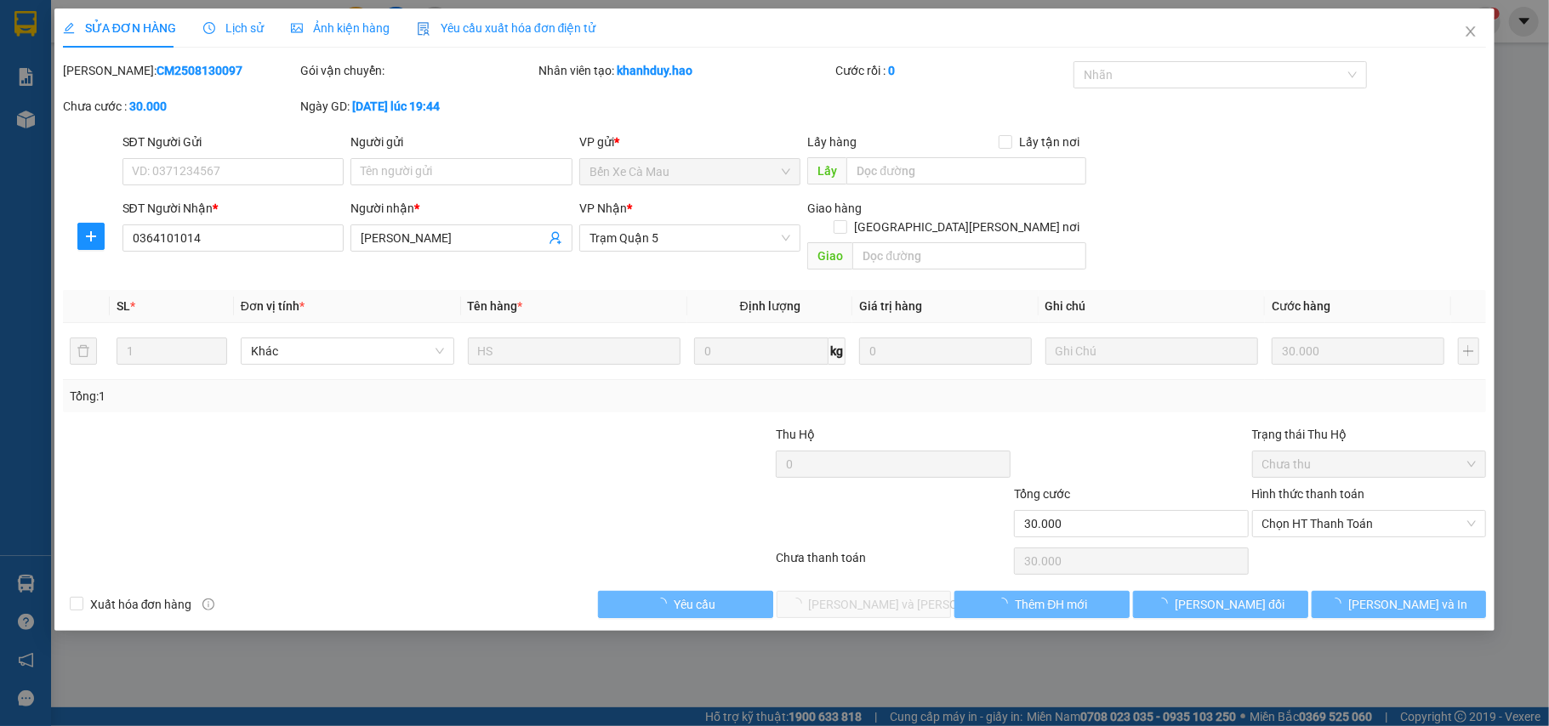
drag, startPoint x: 1397, startPoint y: 507, endPoint x: 1381, endPoint y: 553, distance: 48.4
click at [1398, 511] on span "Chọn HT Thanh Toán" at bounding box center [1369, 524] width 214 height 26
click at [1391, 543] on div "Tại văn phòng" at bounding box center [1369, 541] width 214 height 19
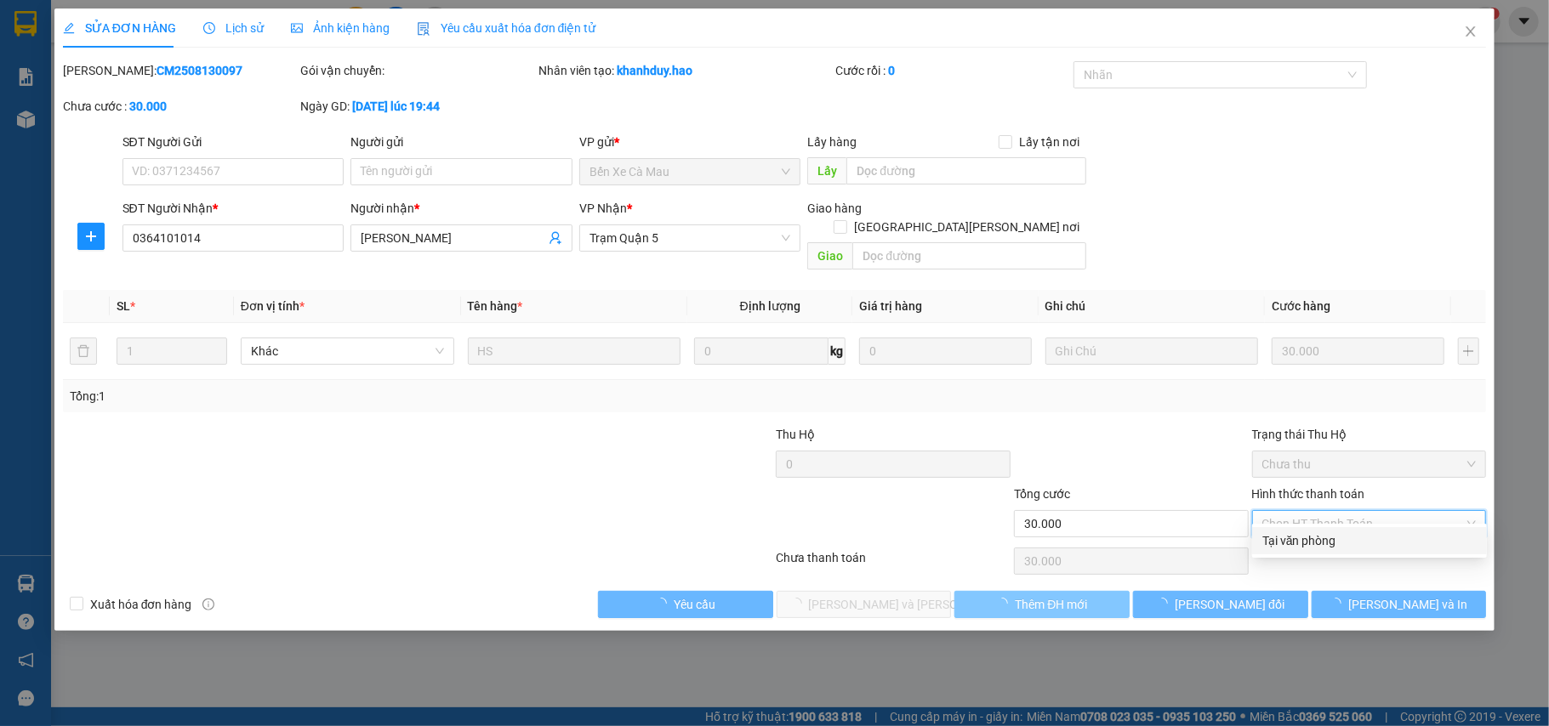
type input "0"
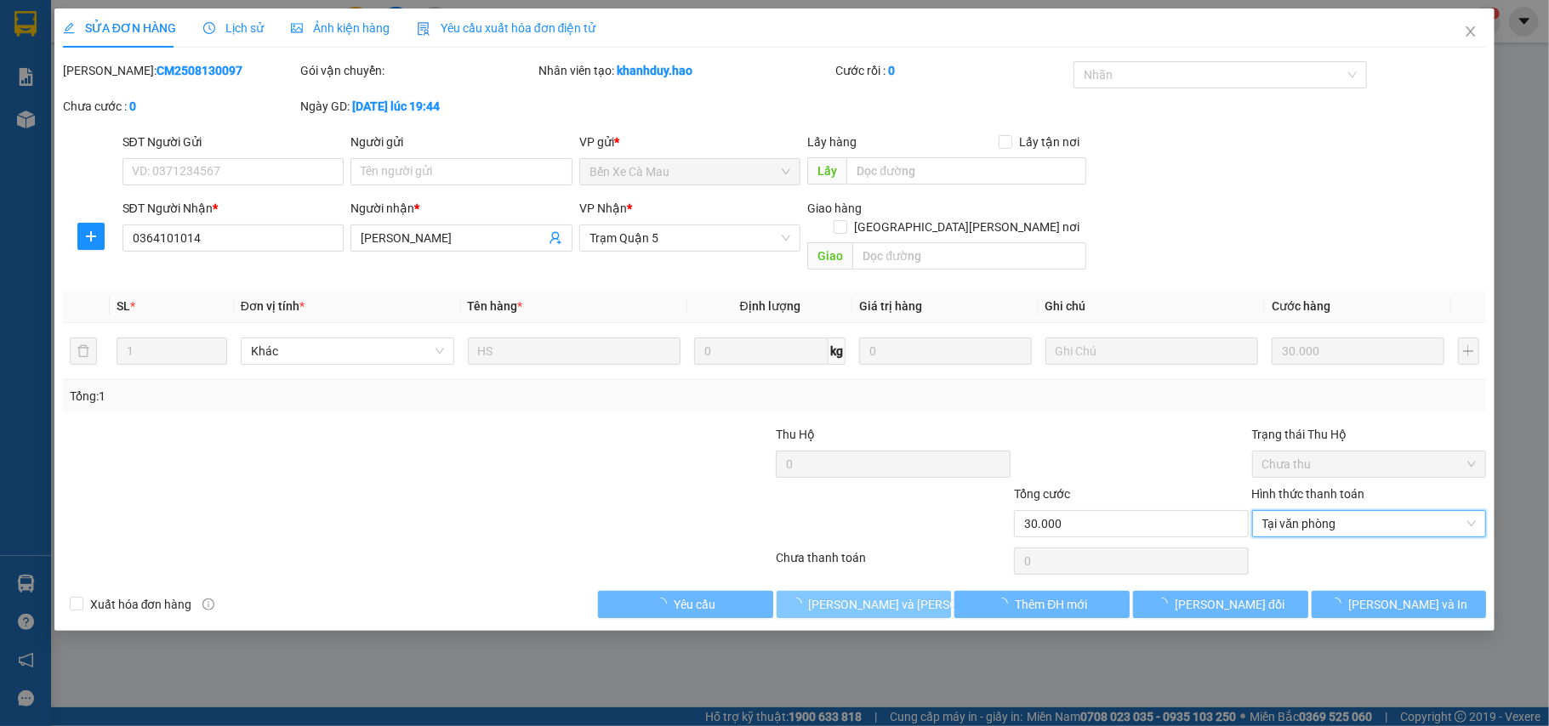
click at [890, 595] on span "[PERSON_NAME] và [PERSON_NAME] hàng" at bounding box center [924, 604] width 230 height 19
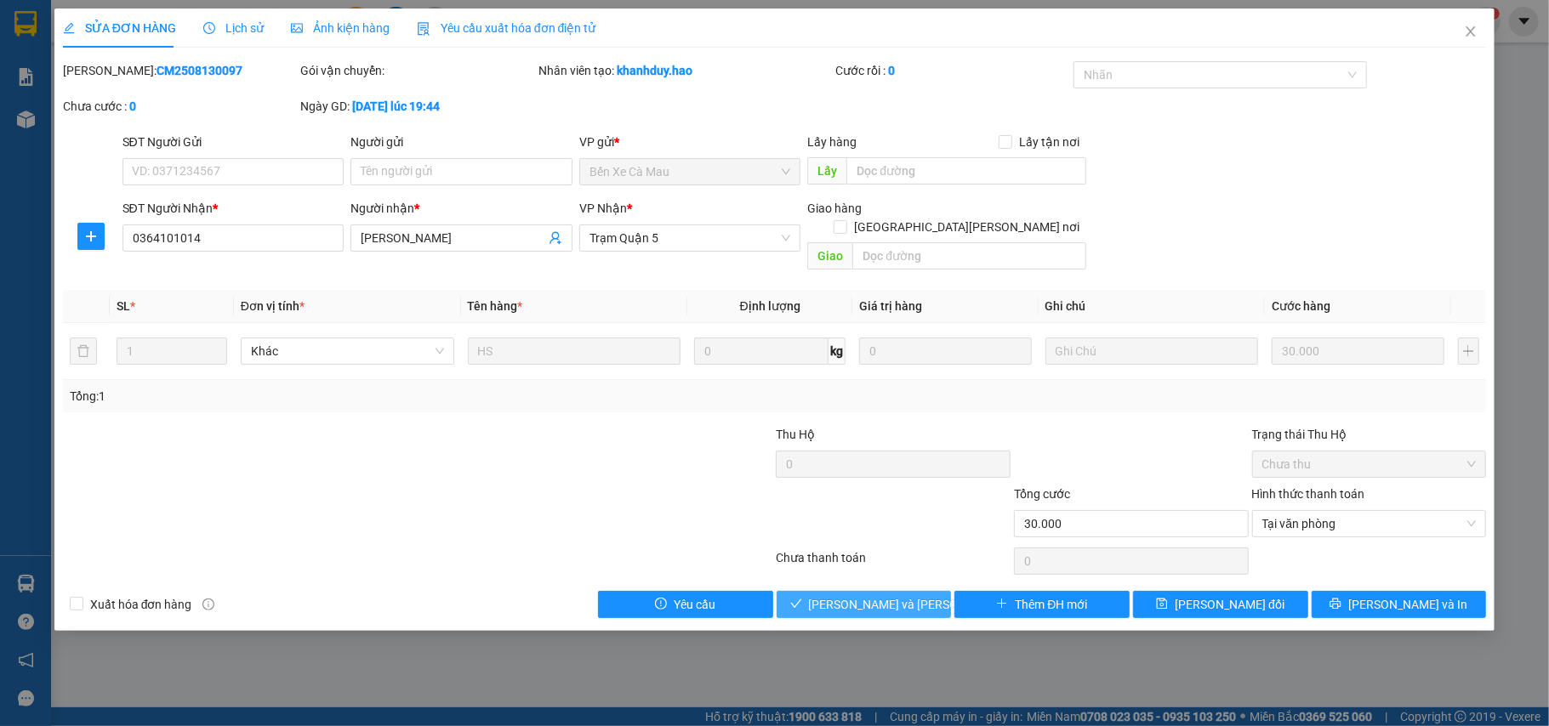
click at [858, 600] on button "[PERSON_NAME] và [PERSON_NAME] hàng" at bounding box center [864, 604] width 175 height 27
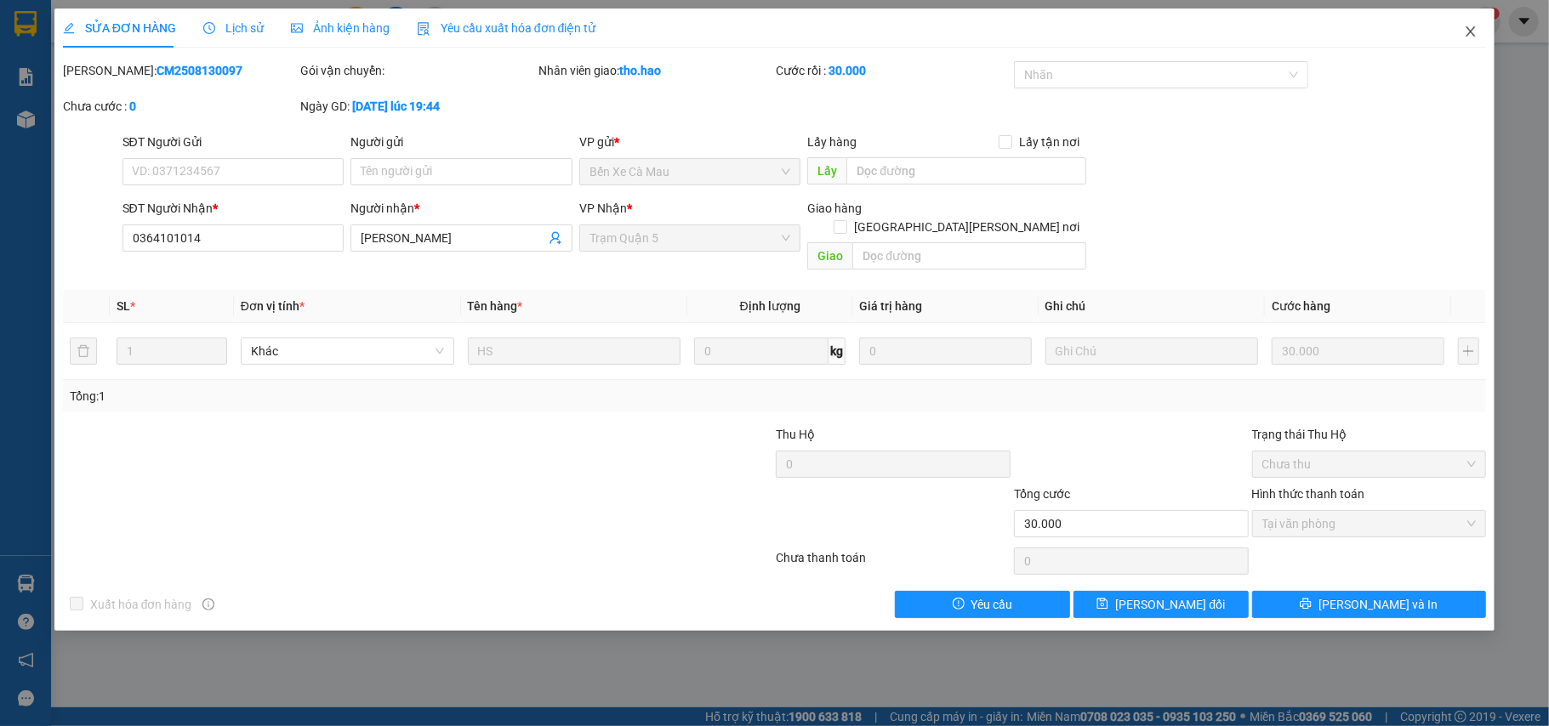
click at [1471, 38] on span "Close" at bounding box center [1471, 33] width 48 height 48
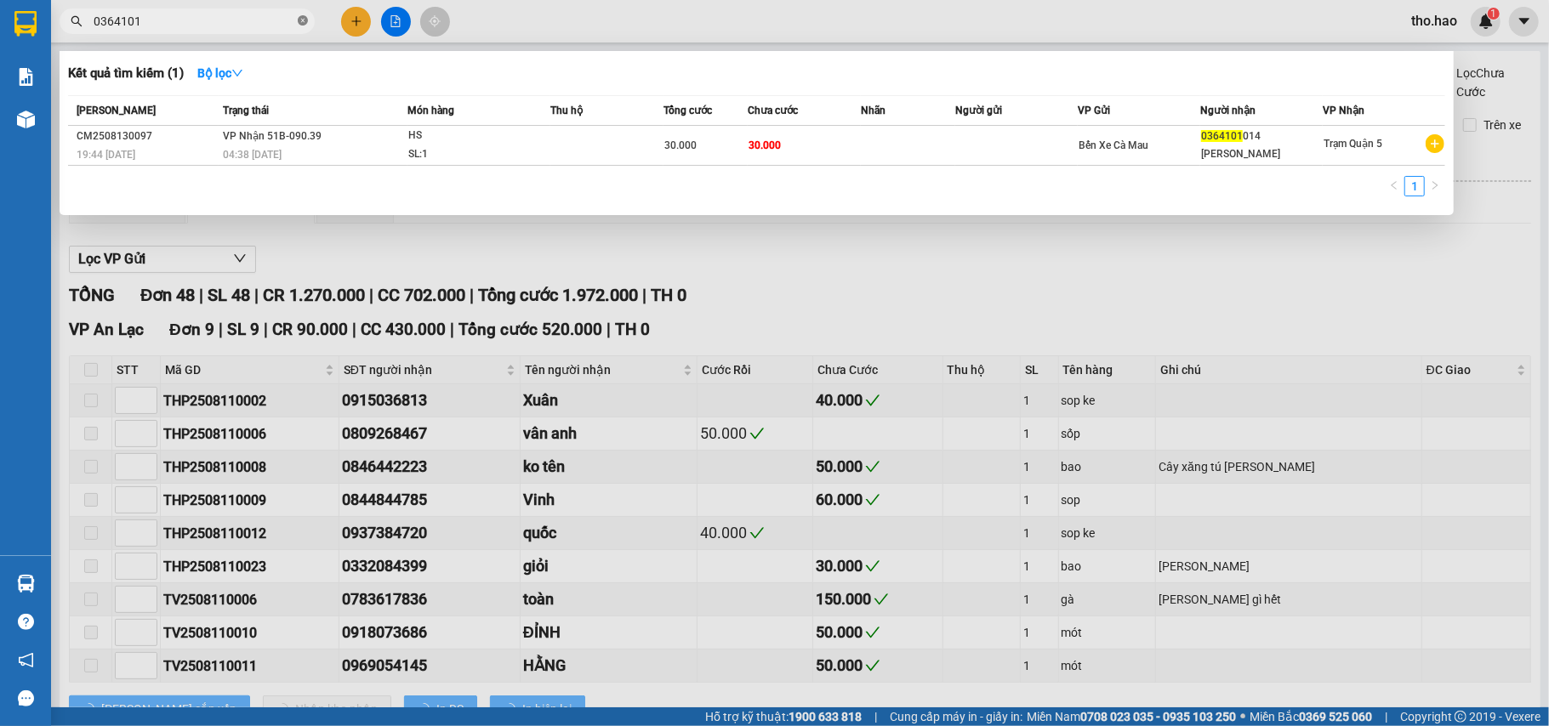
click at [300, 14] on span at bounding box center [303, 22] width 10 height 16
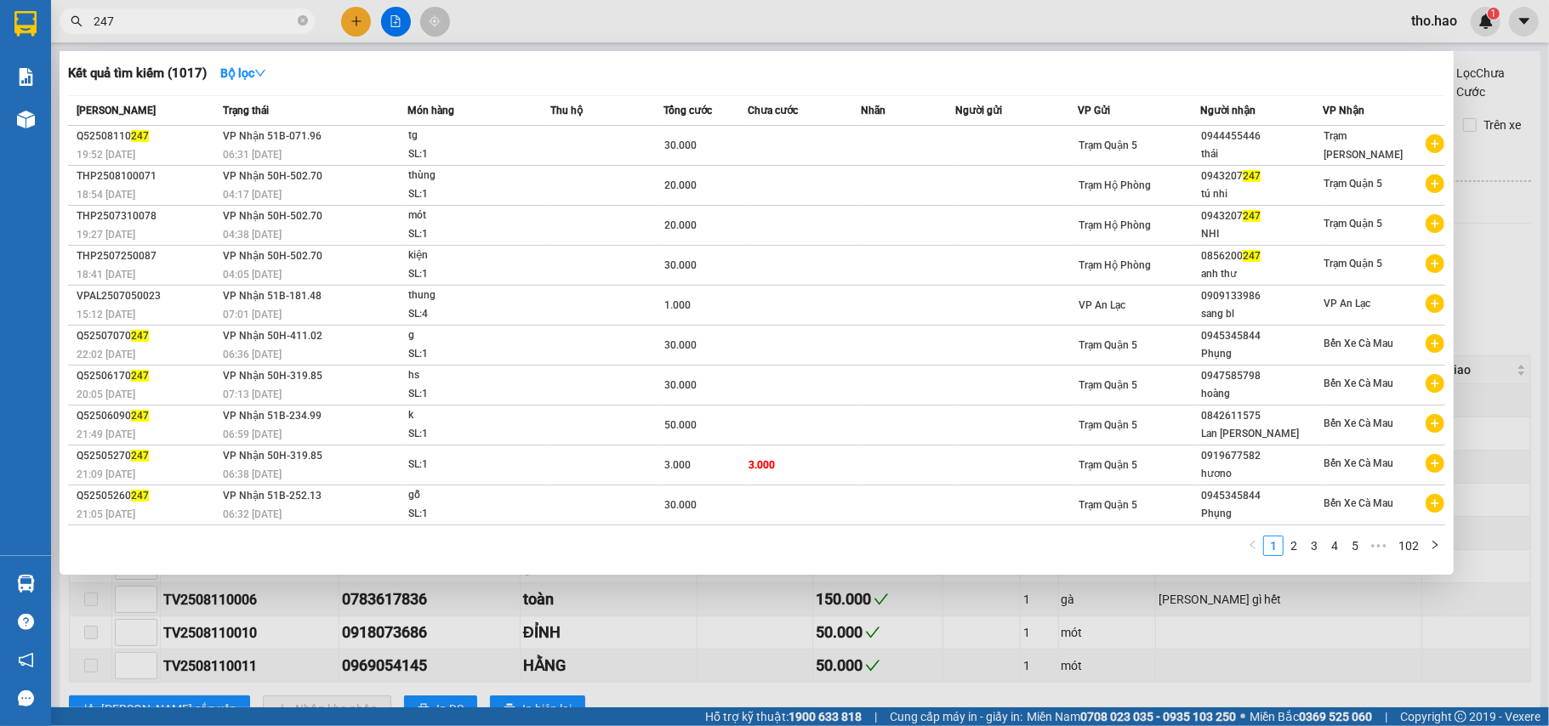
type input "247"
drag, startPoint x: 1082, startPoint y: 667, endPoint x: 1067, endPoint y: 663, distance: 15.7
click at [1080, 665] on div at bounding box center [774, 363] width 1549 height 726
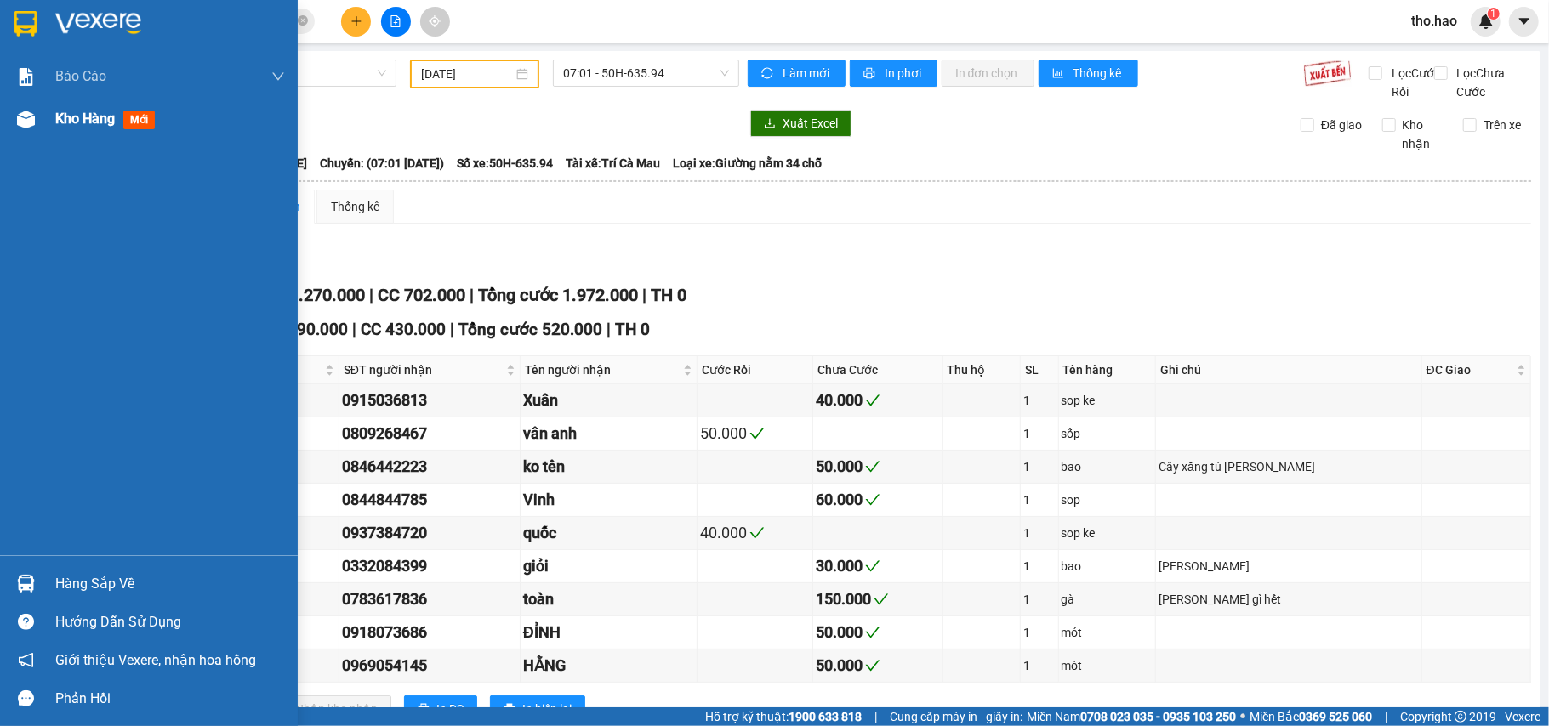
click at [26, 128] on div at bounding box center [26, 120] width 30 height 30
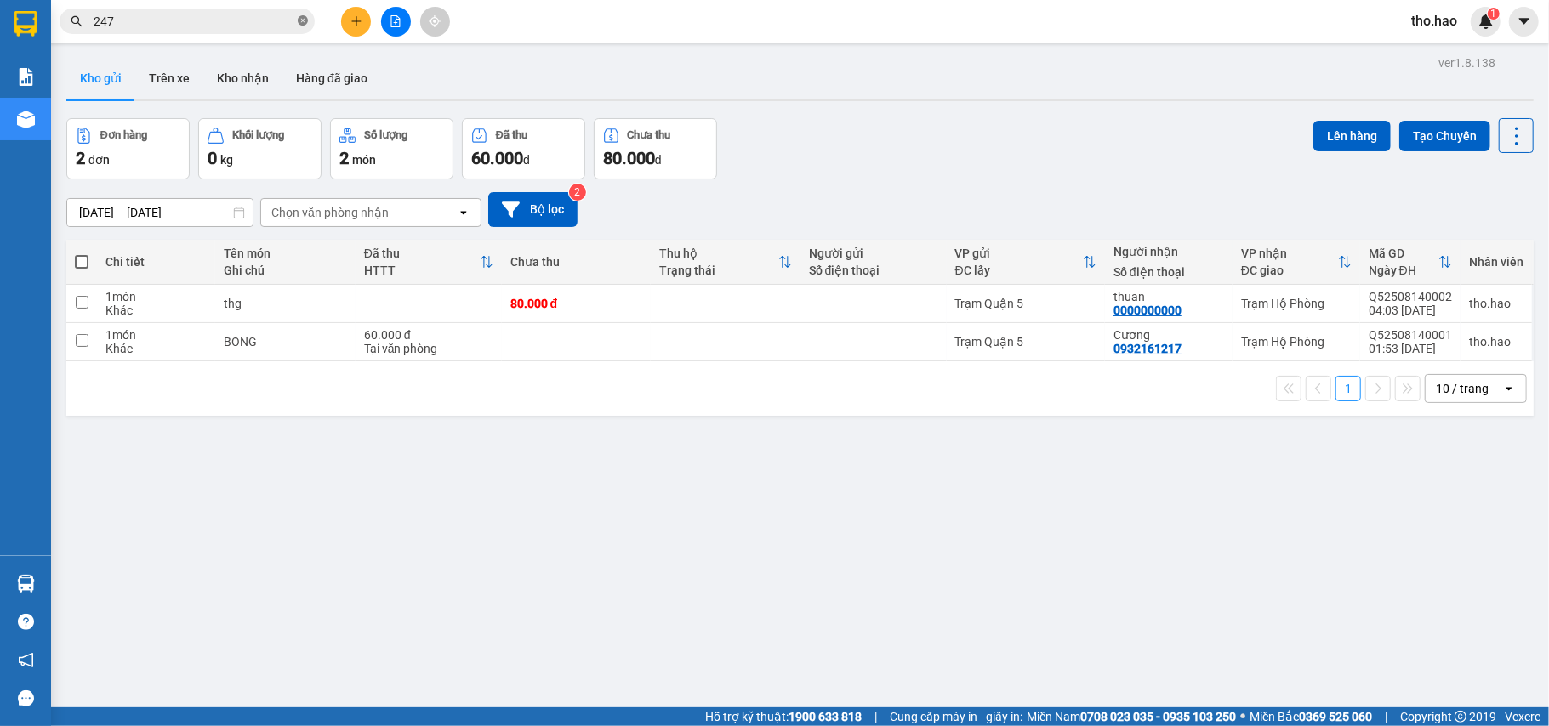
click at [299, 17] on icon "close-circle" at bounding box center [303, 20] width 10 height 10
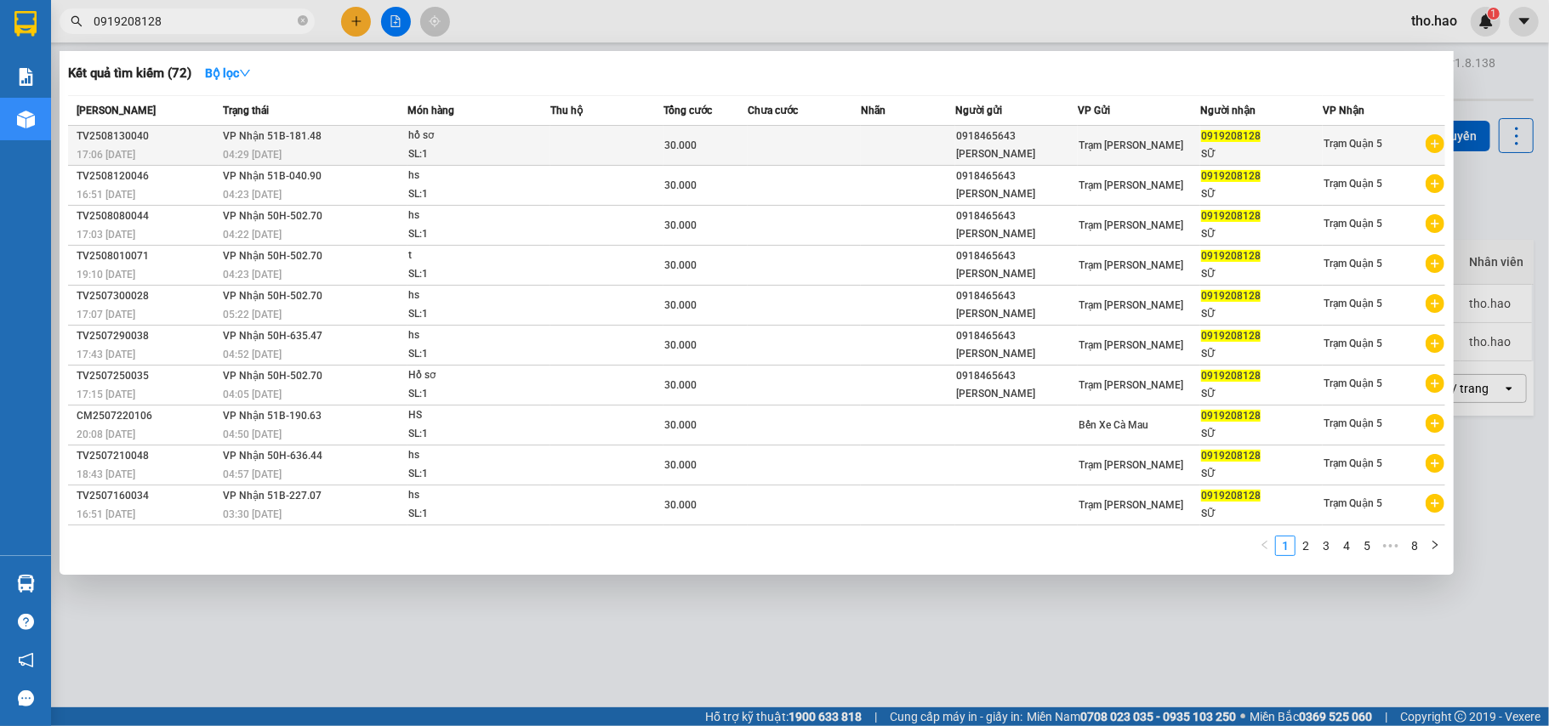
type input "0919208128"
click at [388, 134] on td "[PERSON_NAME] 51B-181.48 04:29 [DATE]" at bounding box center [313, 146] width 188 height 40
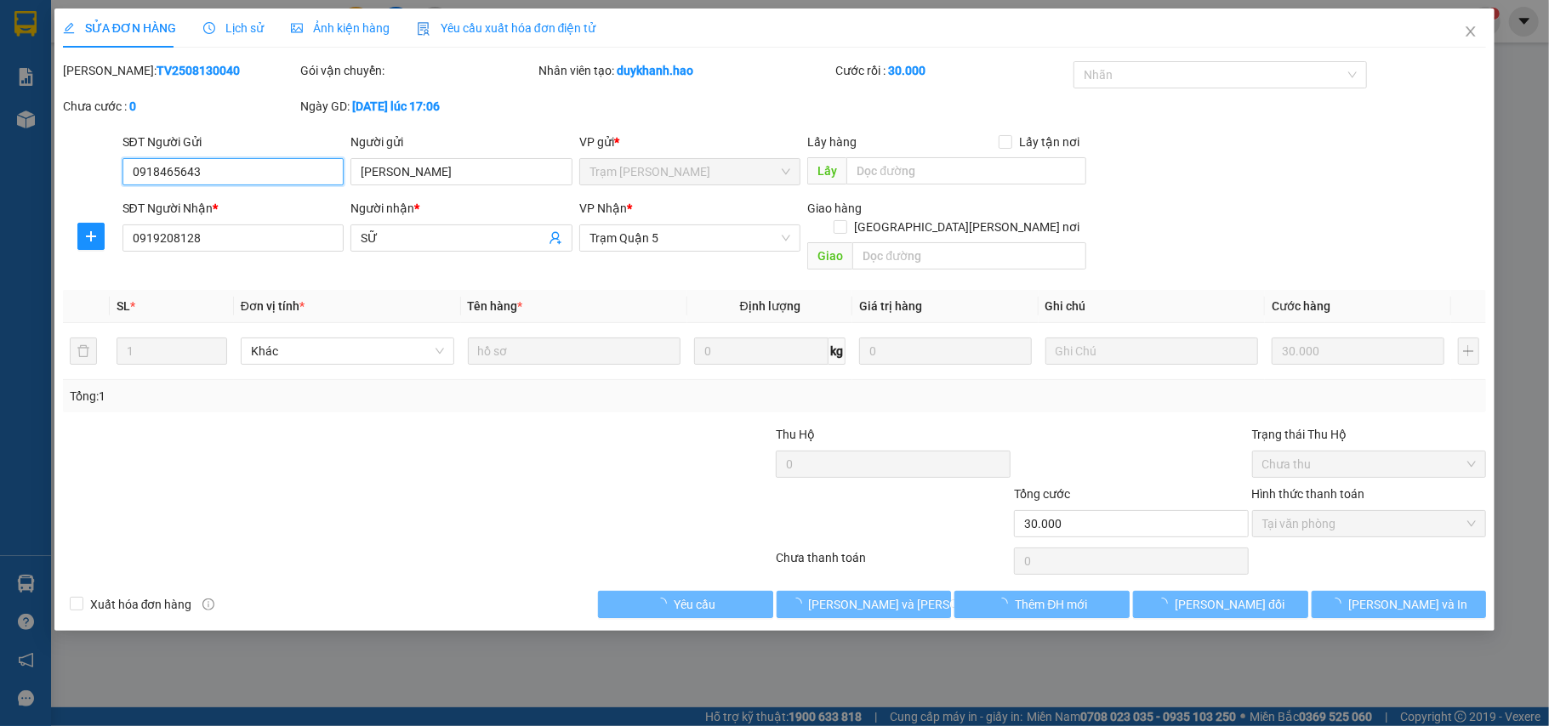
click at [303, 31] on span "Ảnh kiện hàng" at bounding box center [340, 28] width 99 height 14
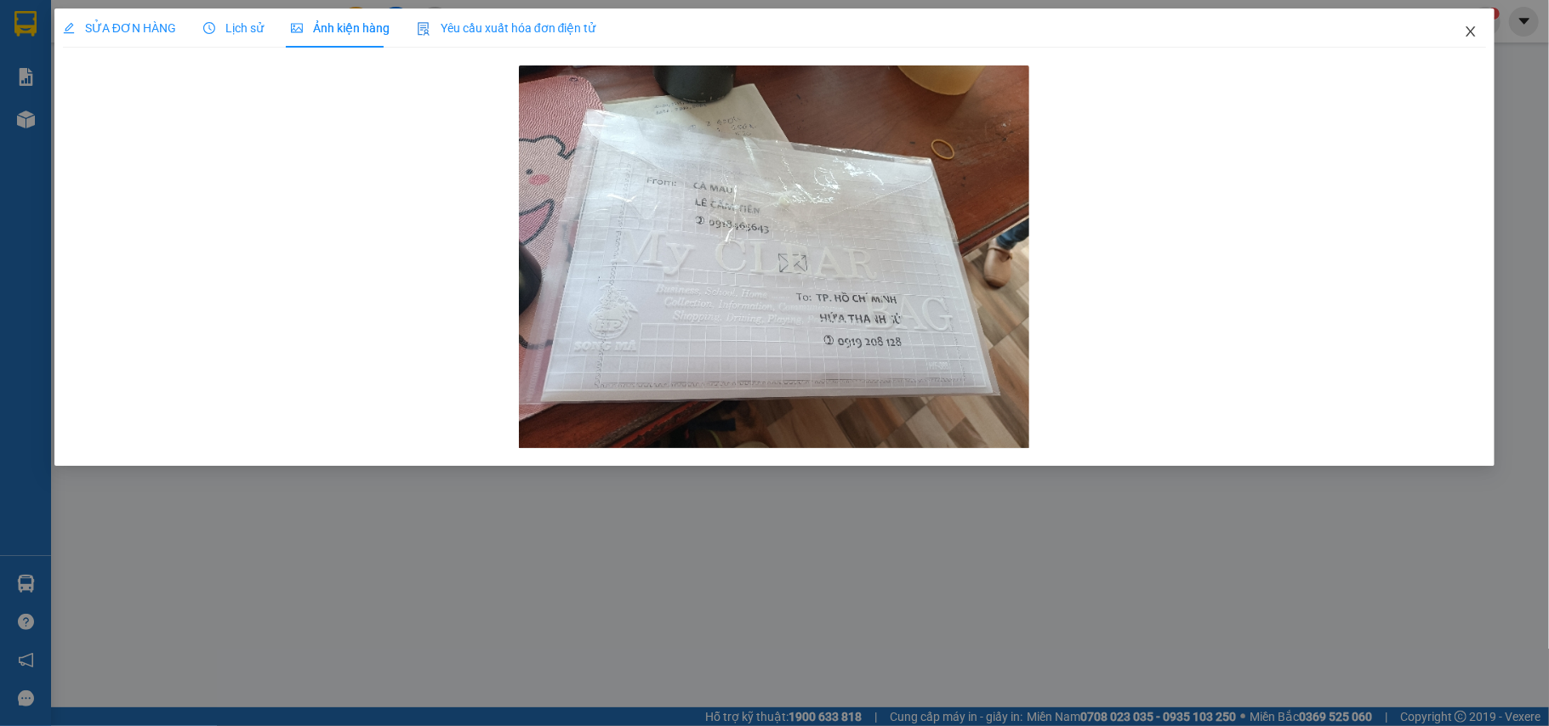
click at [1467, 26] on span "Close" at bounding box center [1471, 33] width 48 height 48
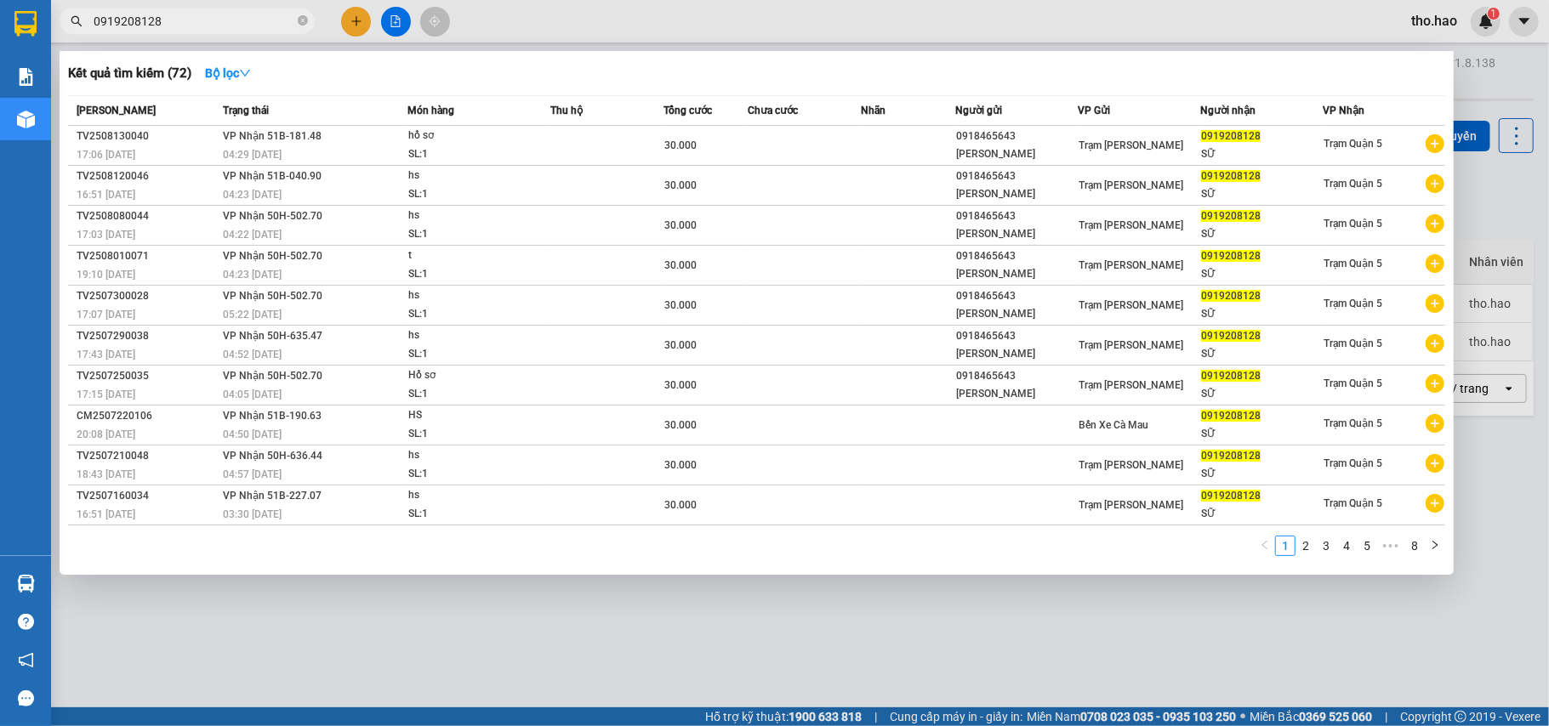
click at [293, 28] on input "0919208128" at bounding box center [194, 21] width 201 height 19
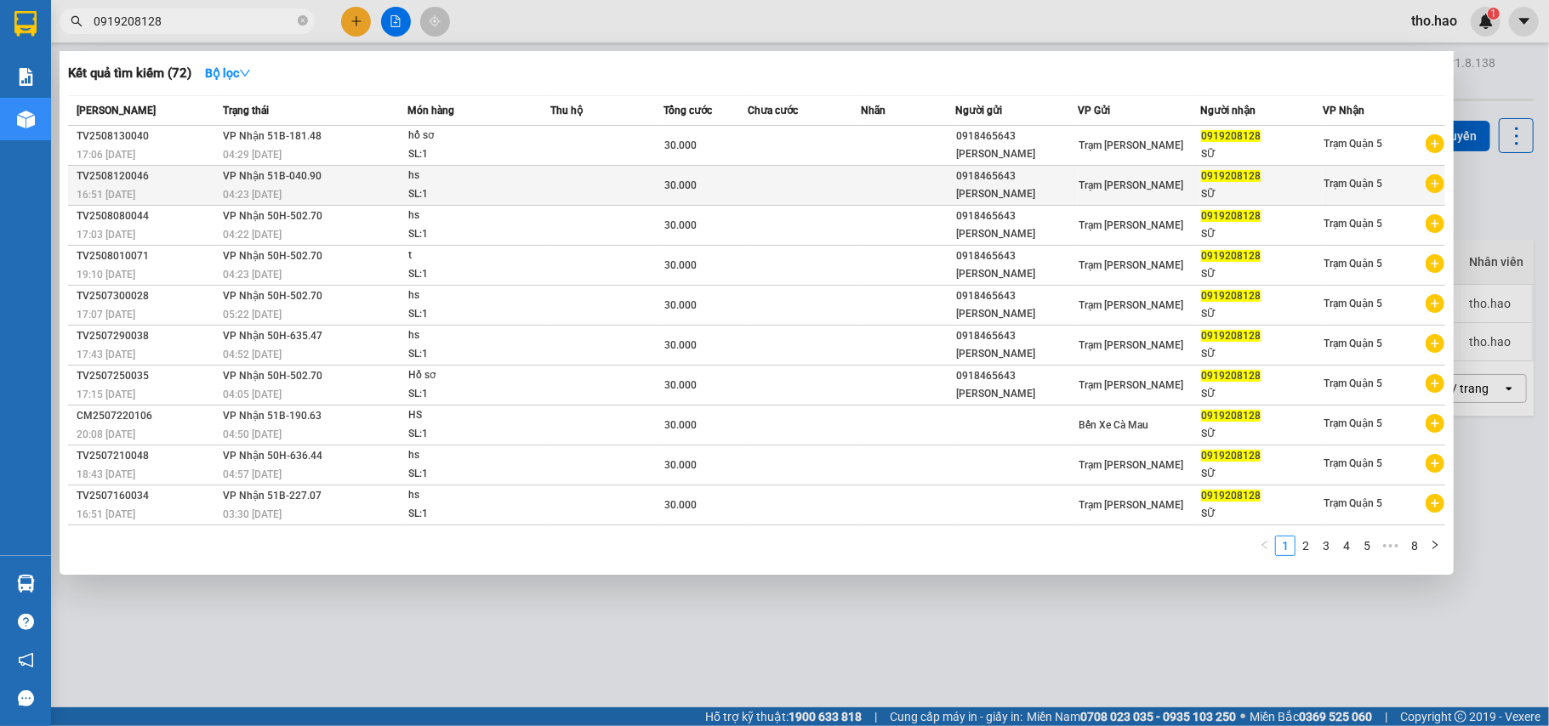
click at [464, 191] on div "SL: 1" at bounding box center [472, 194] width 128 height 19
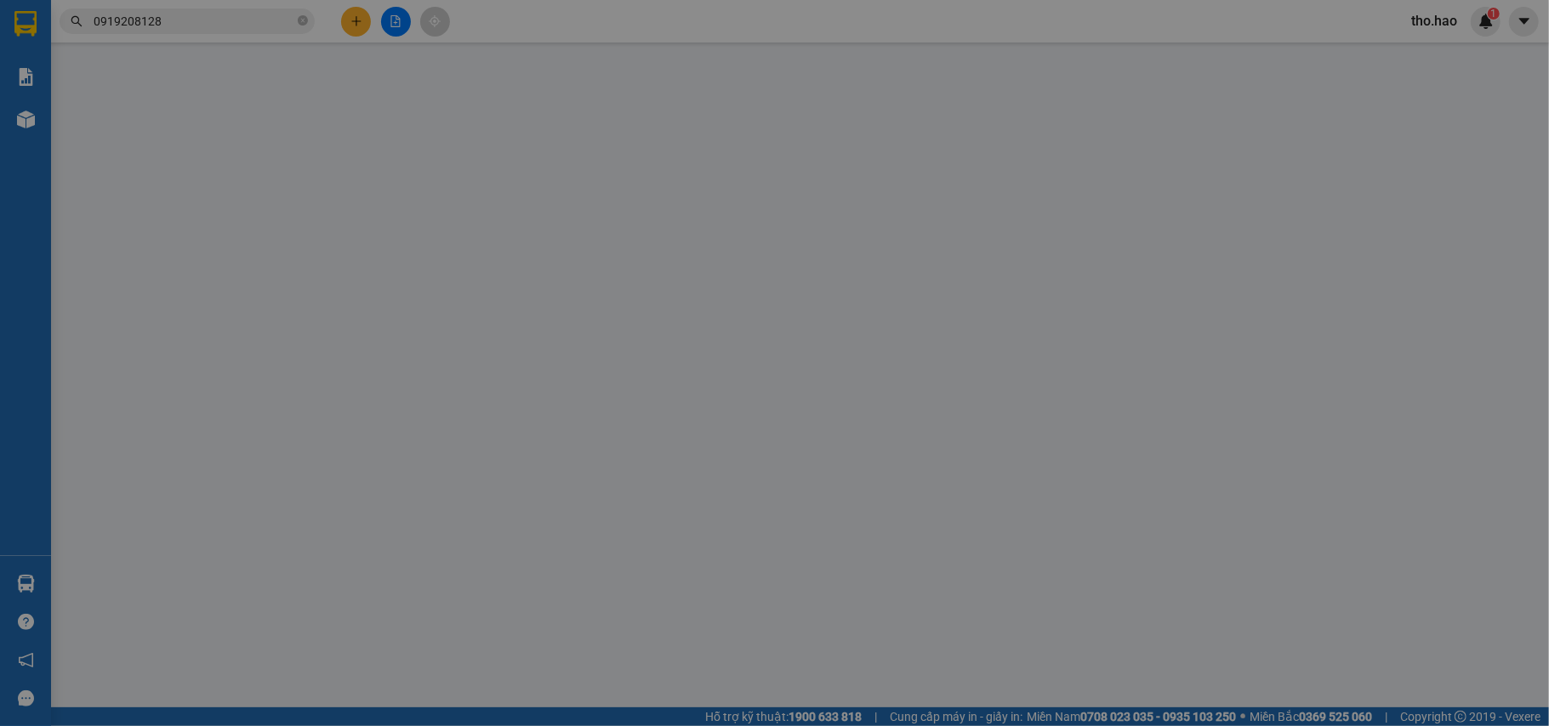
type input "0918465643"
type input "[PERSON_NAME]"
type input "0919208128"
type input "SỮ"
type input "30.000"
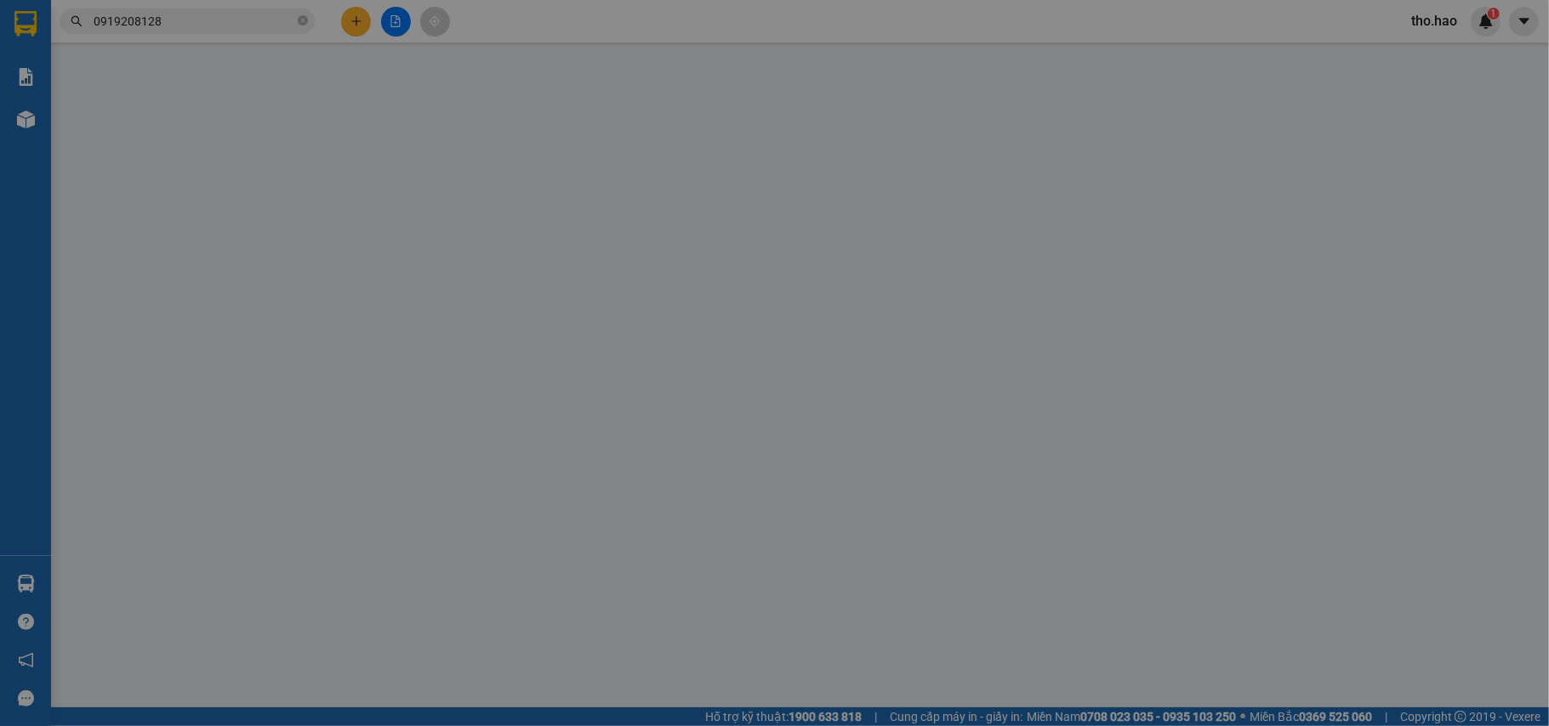
type input "0"
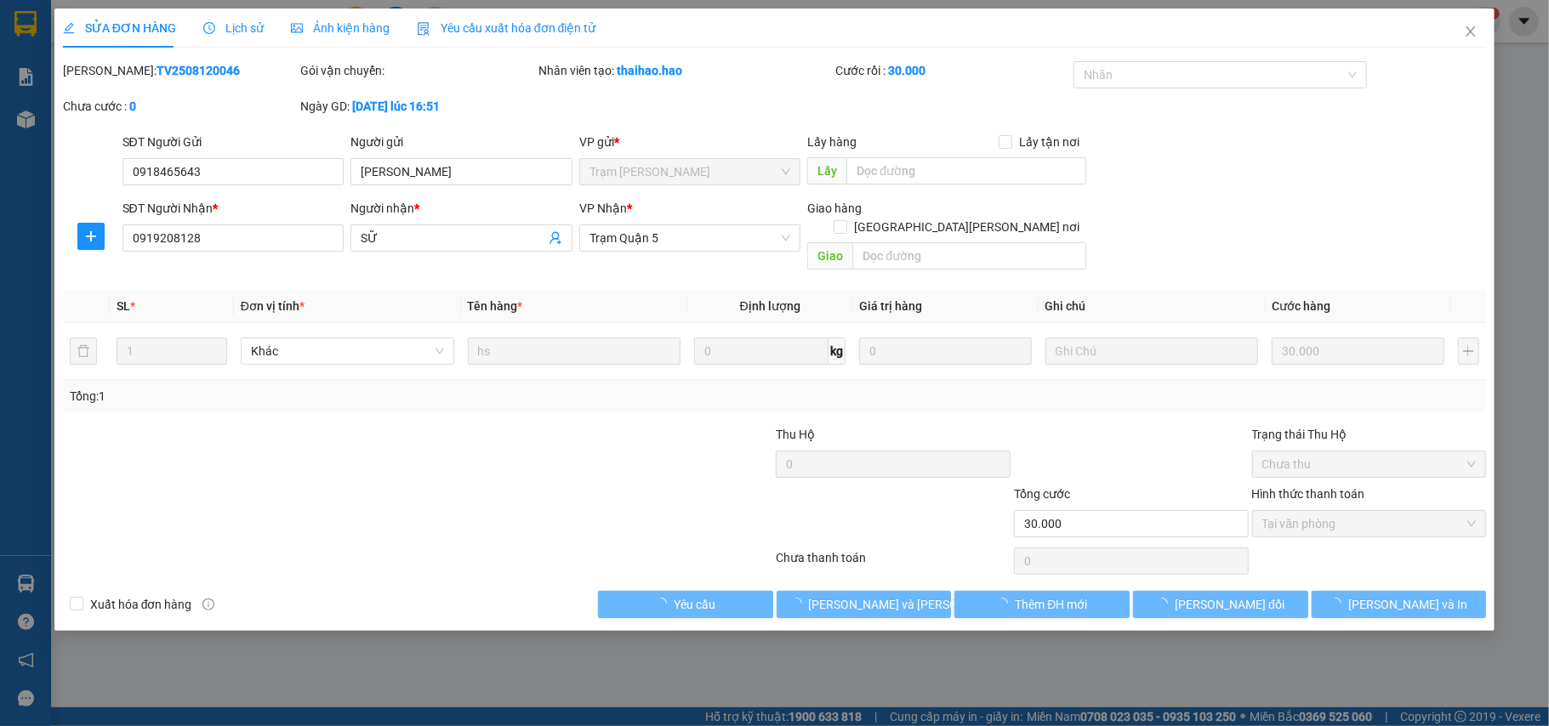
click at [378, 24] on span "Ảnh kiện hàng" at bounding box center [340, 28] width 99 height 14
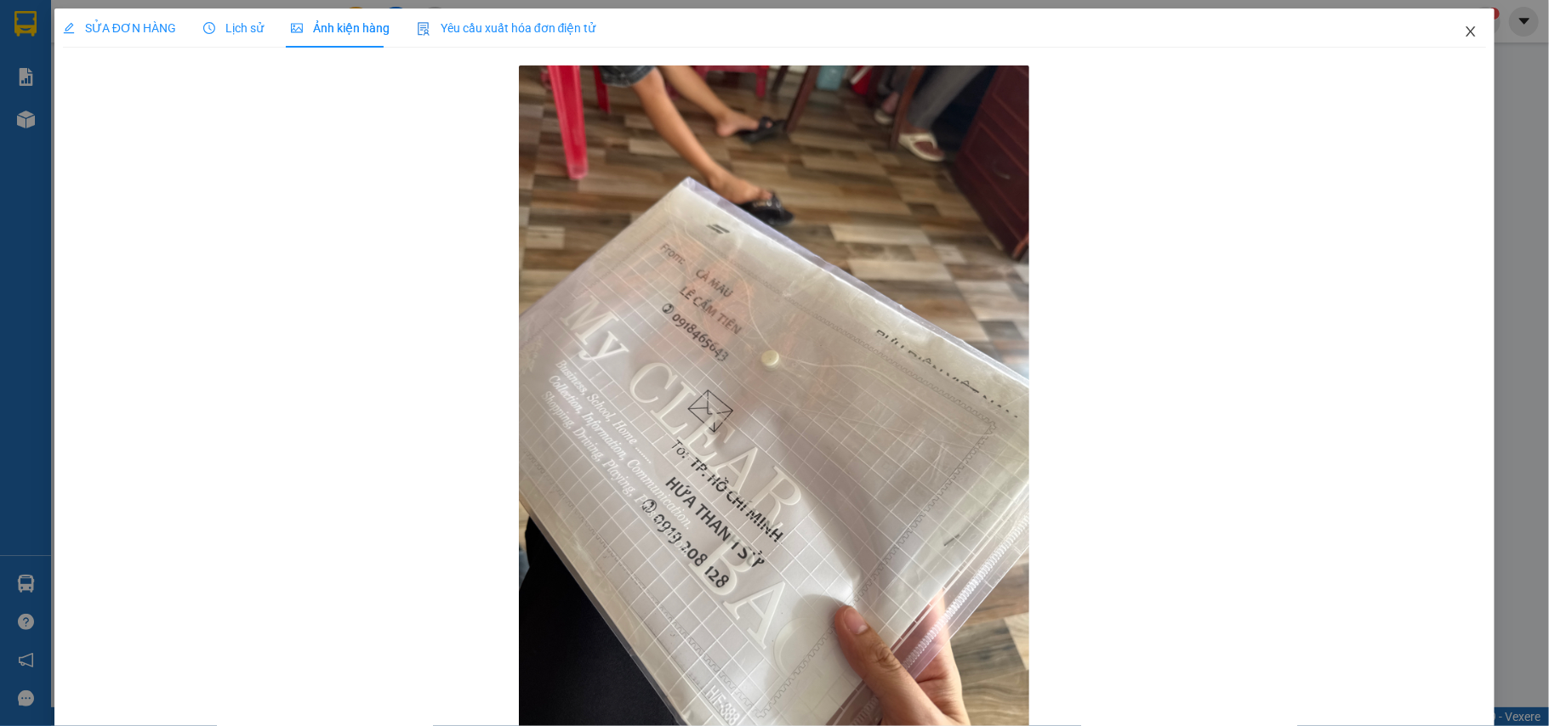
click at [1450, 25] on span "Close" at bounding box center [1471, 33] width 48 height 48
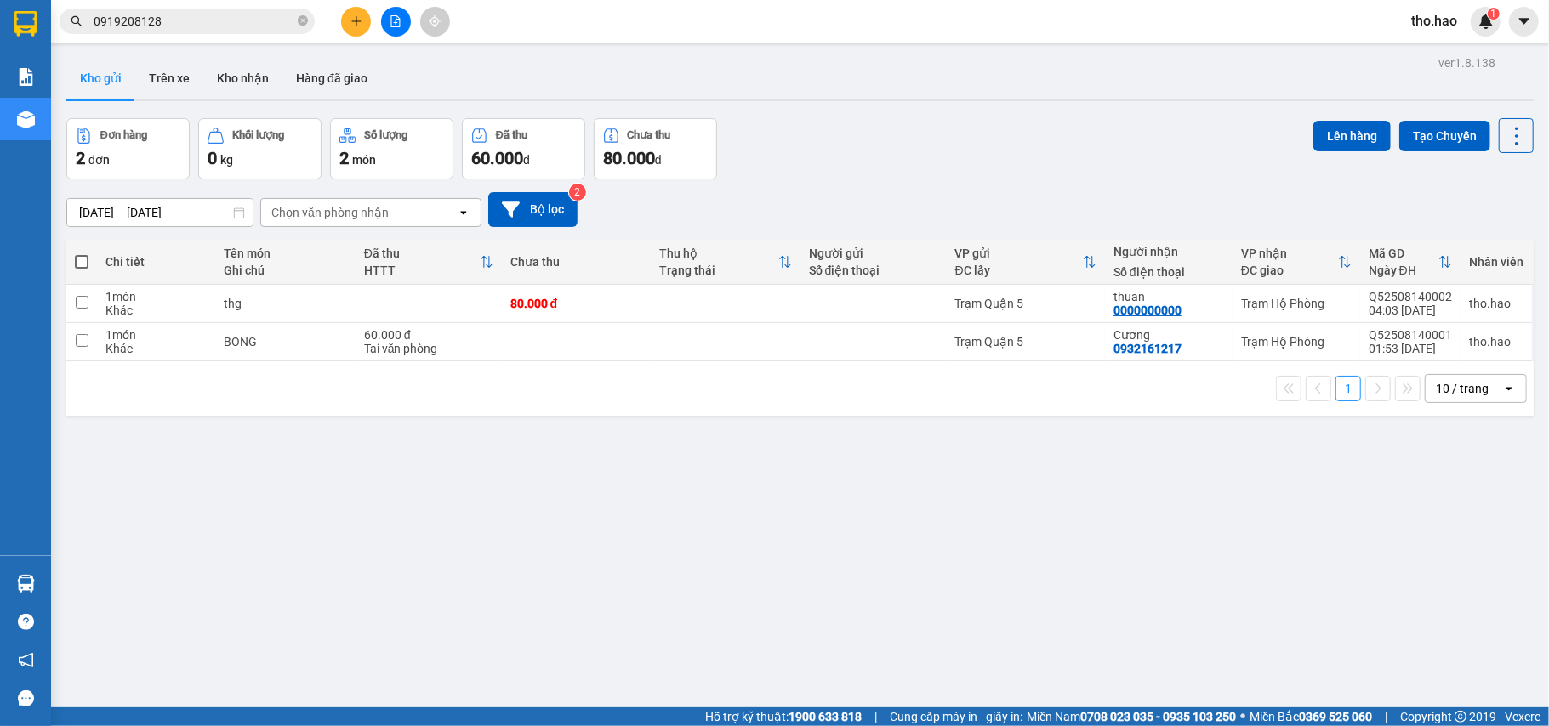
click at [205, 35] on div "Kết quả [PERSON_NAME] ( 72 ) Bộ lọc Mã ĐH Trạng thái Món hàng Thu hộ Tổng [PERS…" at bounding box center [774, 21] width 1549 height 43
click at [208, 27] on input "0919208128" at bounding box center [194, 21] width 201 height 19
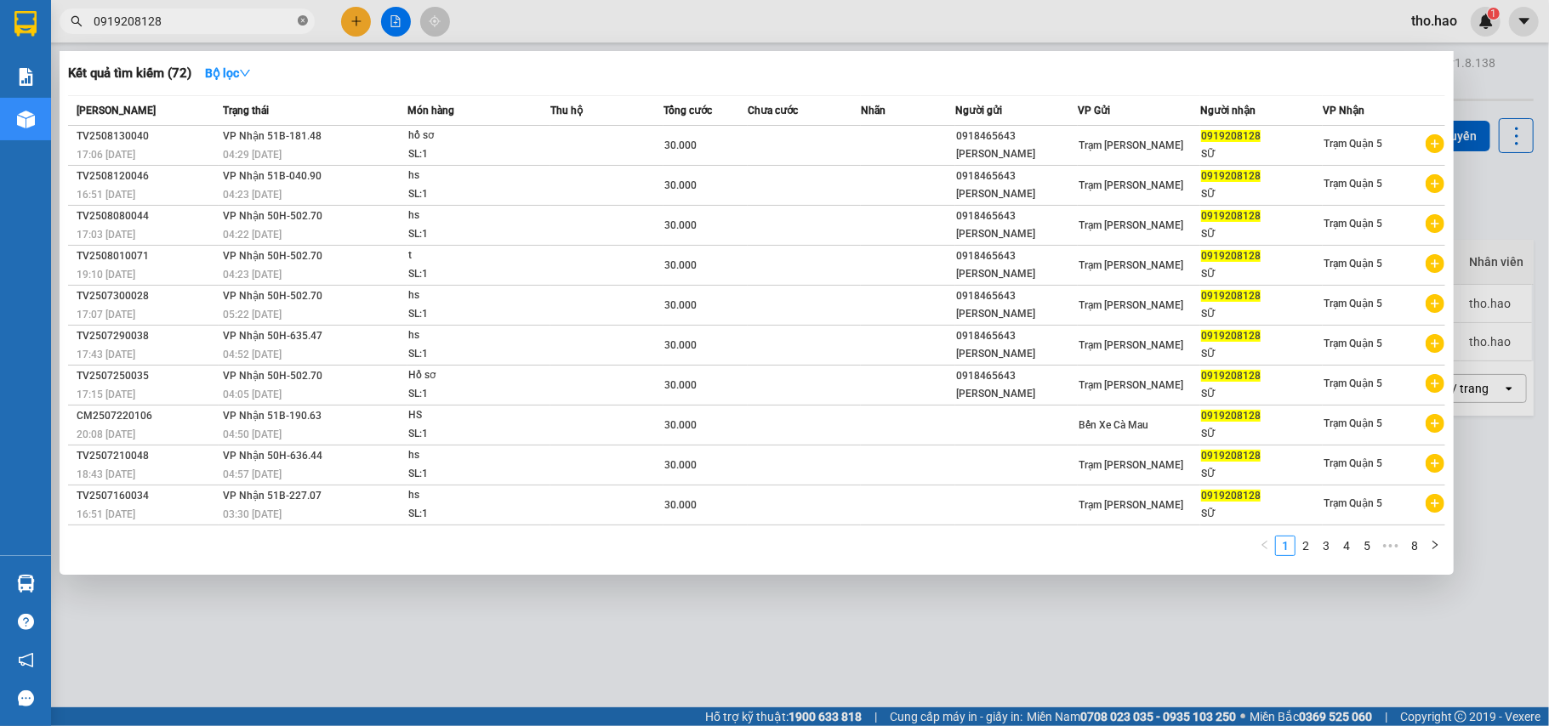
click at [303, 19] on icon "close-circle" at bounding box center [303, 20] width 10 height 10
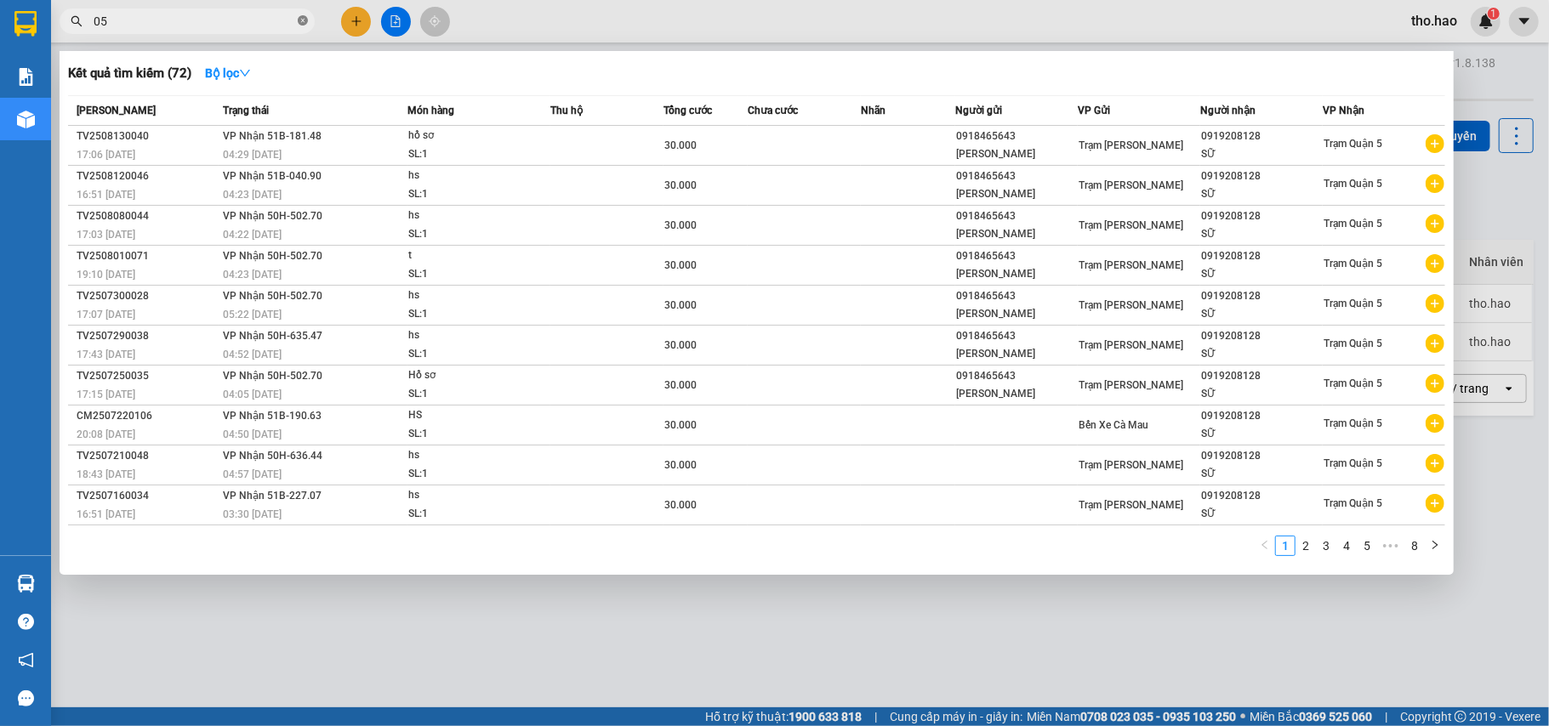
type input "052"
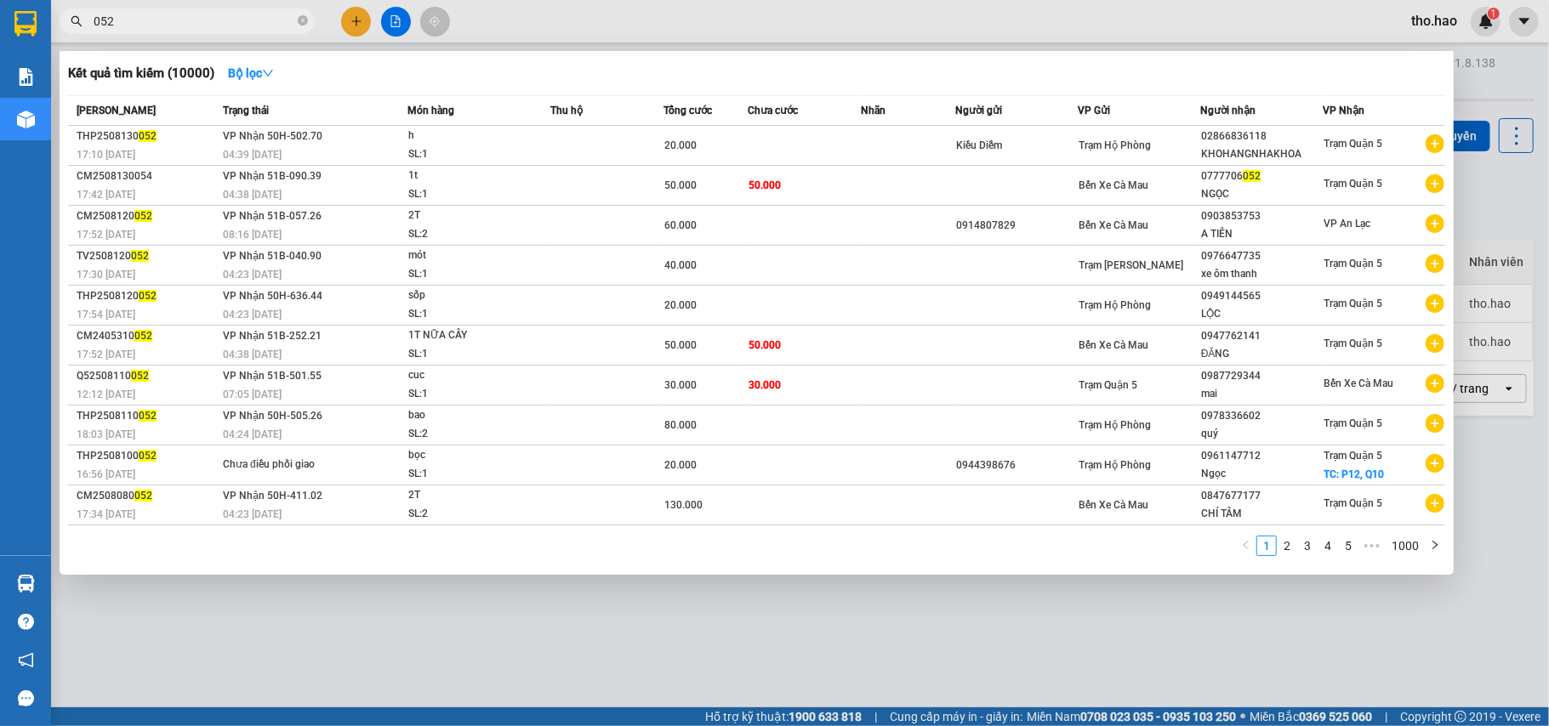
click at [298, 26] on icon "close-circle" at bounding box center [303, 20] width 10 height 10
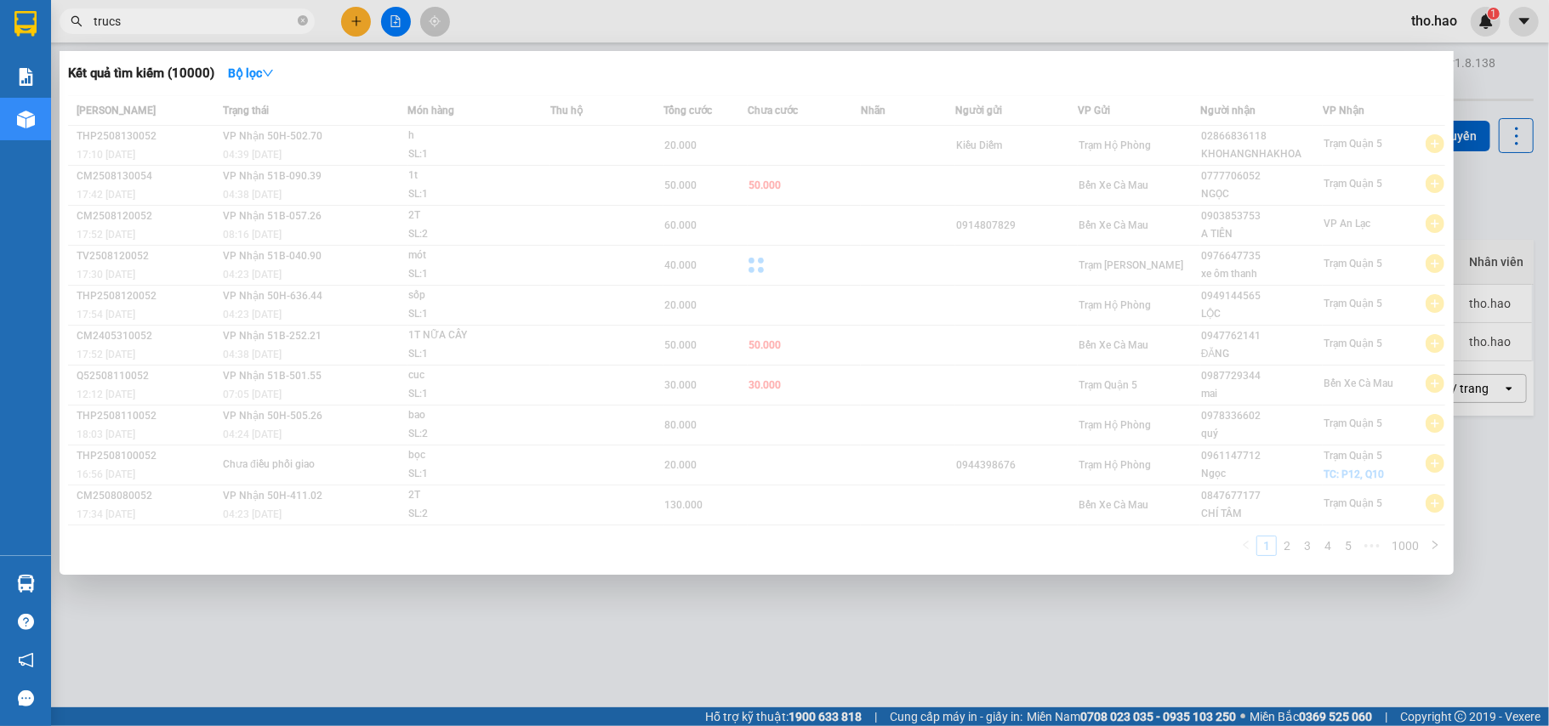
type input "truc"
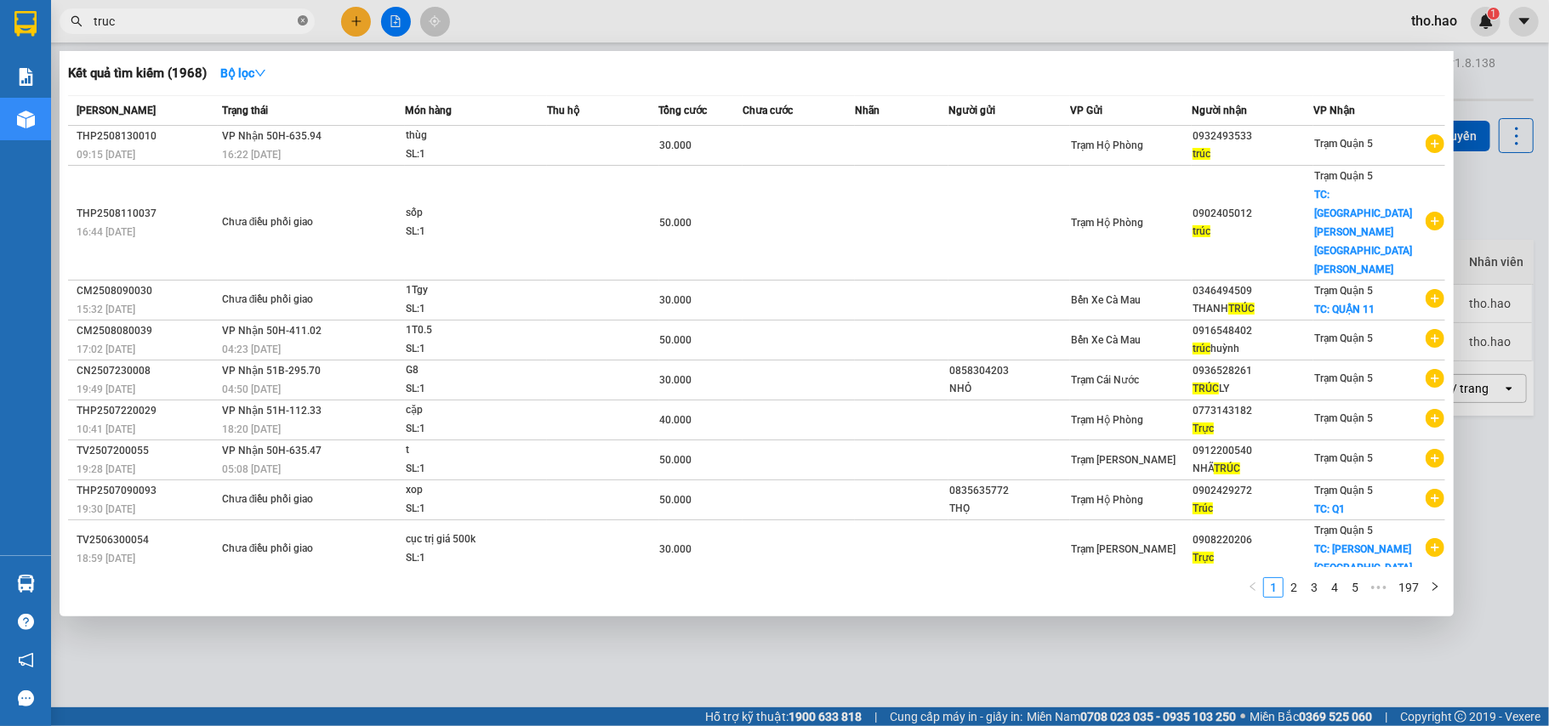
click at [304, 18] on icon "close-circle" at bounding box center [303, 20] width 10 height 10
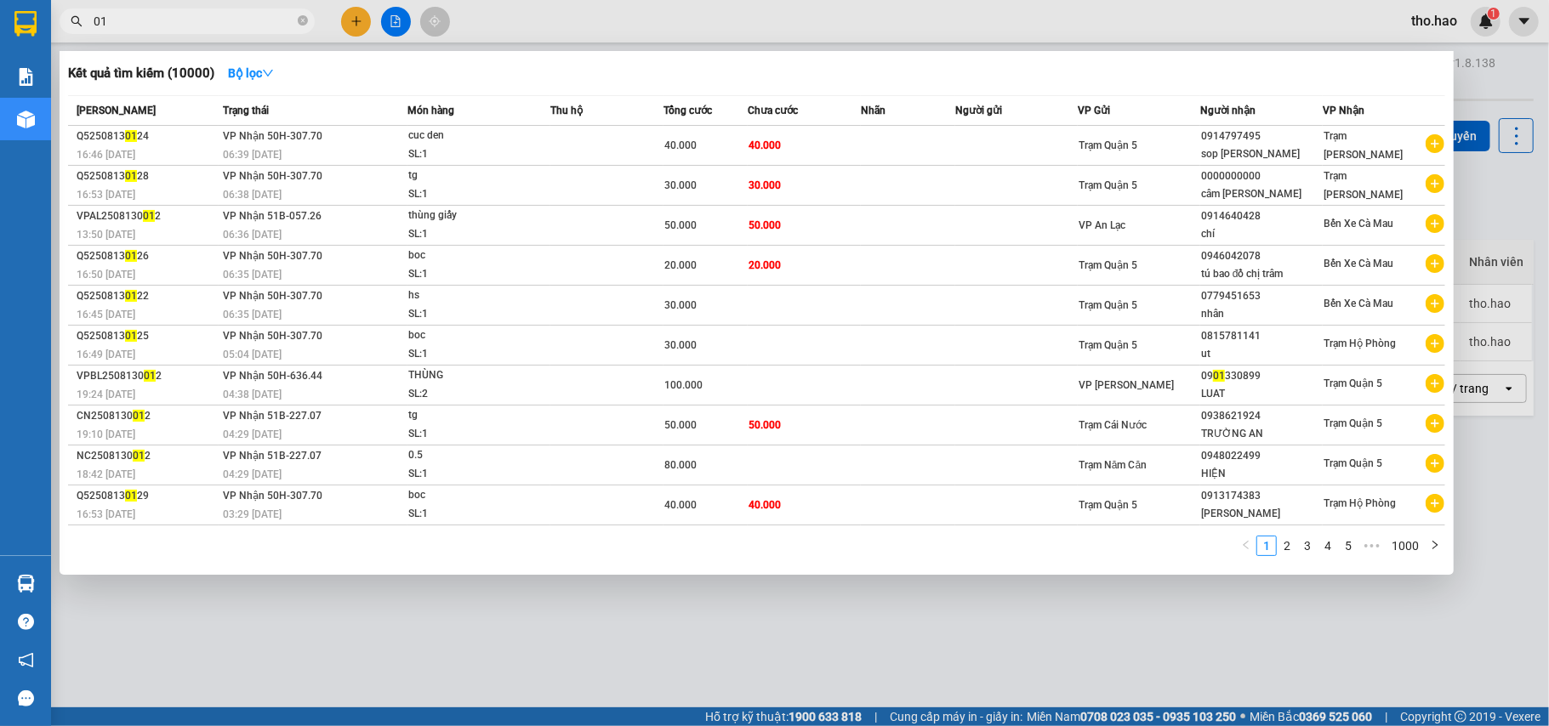
type input "0"
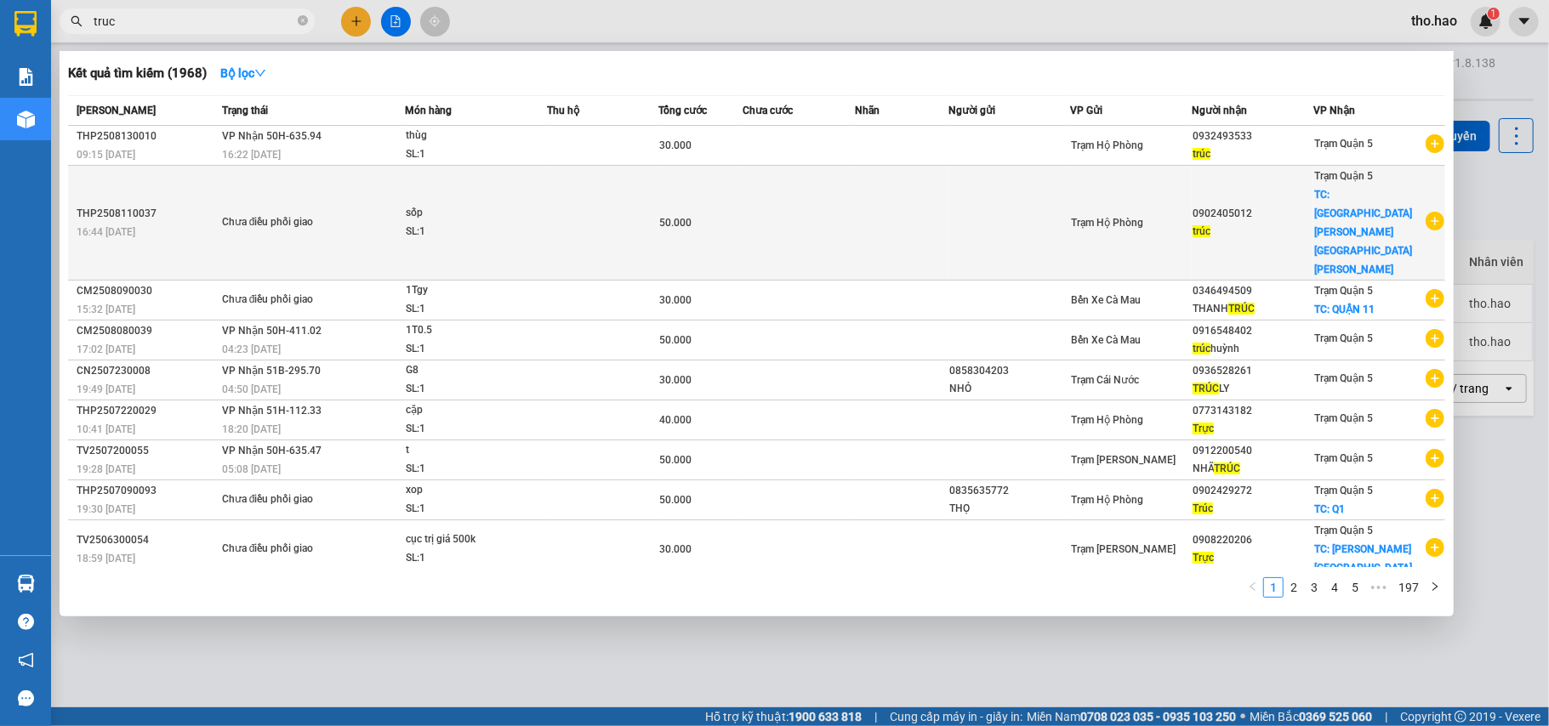
type input "truc"
click at [755, 197] on td at bounding box center [798, 223] width 112 height 115
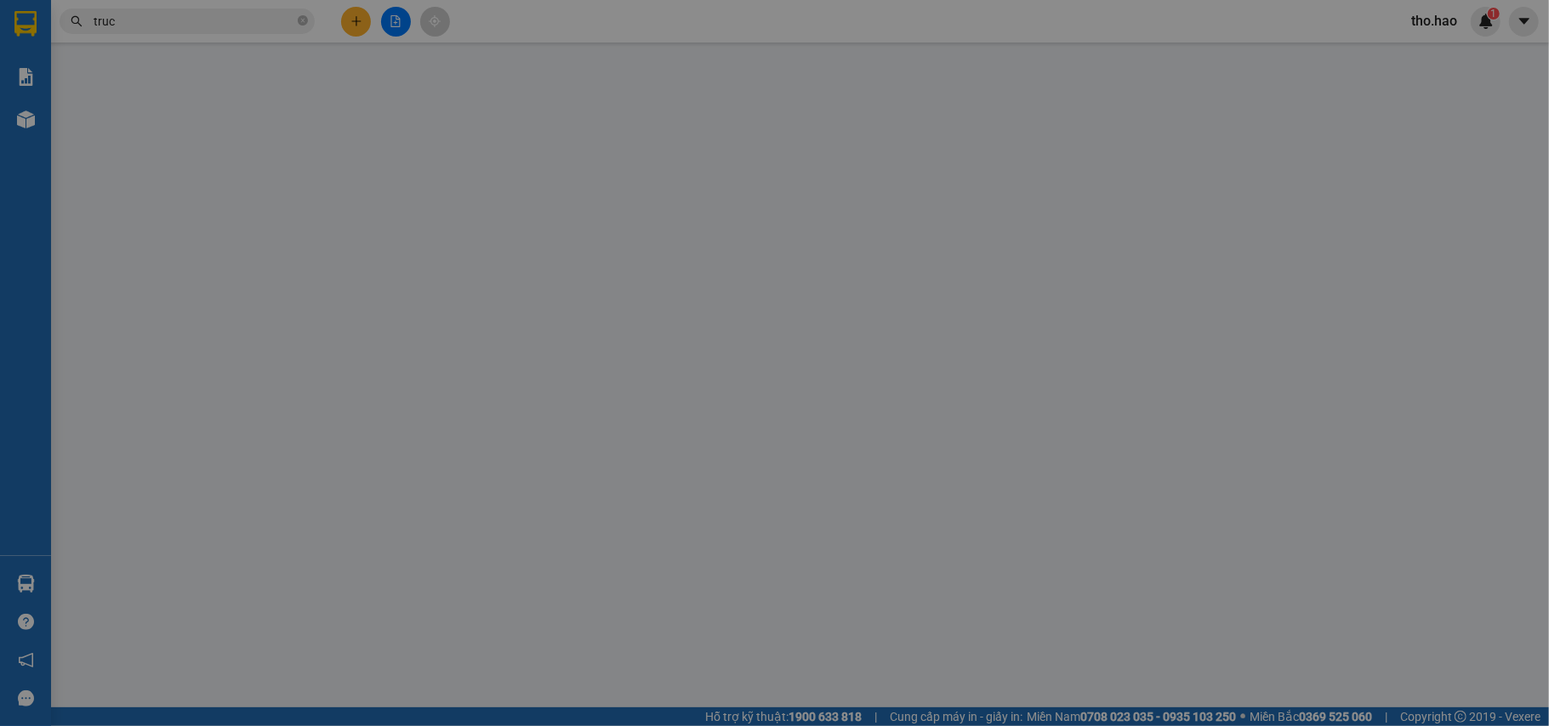
type input "0902405012"
type input "trúc"
checkbox input "true"
type input "[GEOGRAPHIC_DATA] [PERSON_NAME][GEOGRAPHIC_DATA][PERSON_NAME]"
type input "50.000"
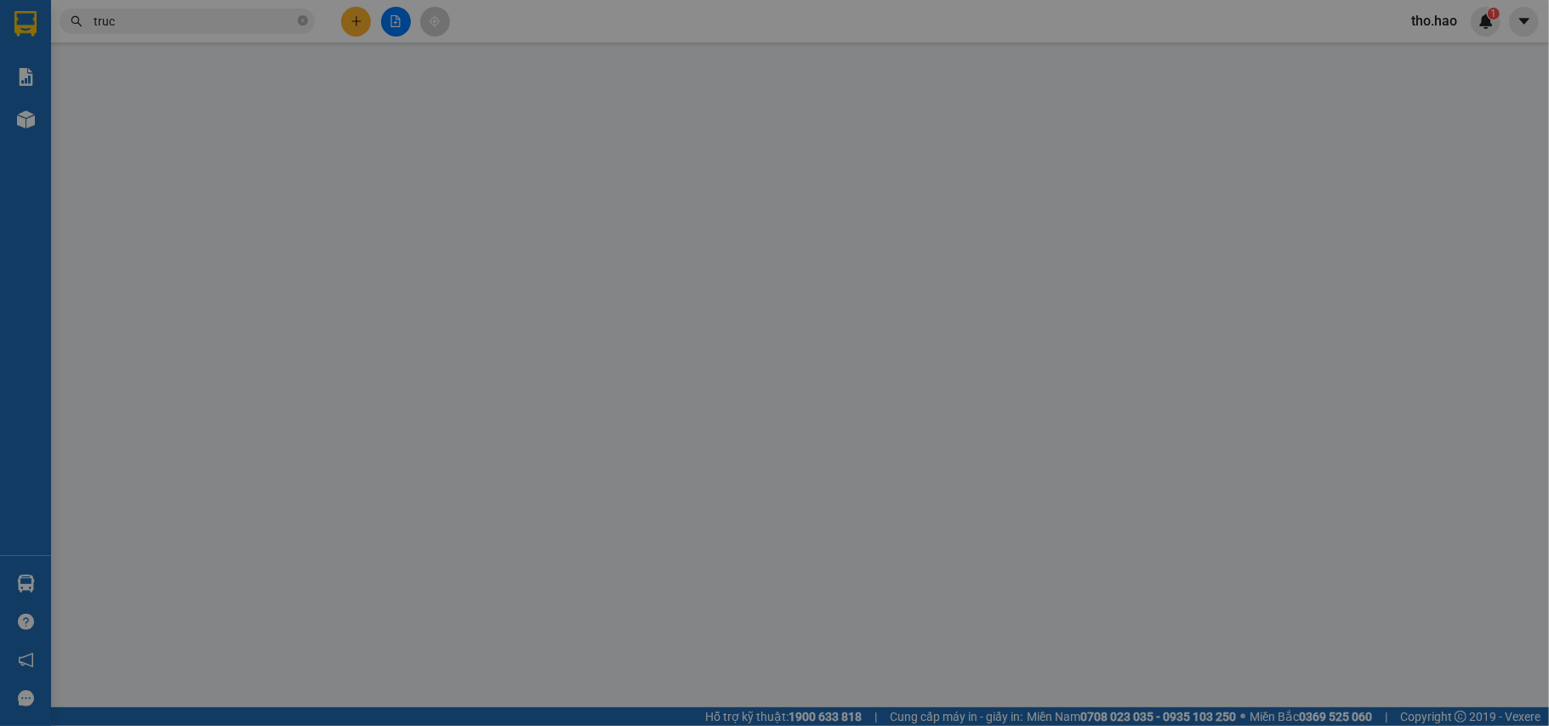
type input "0"
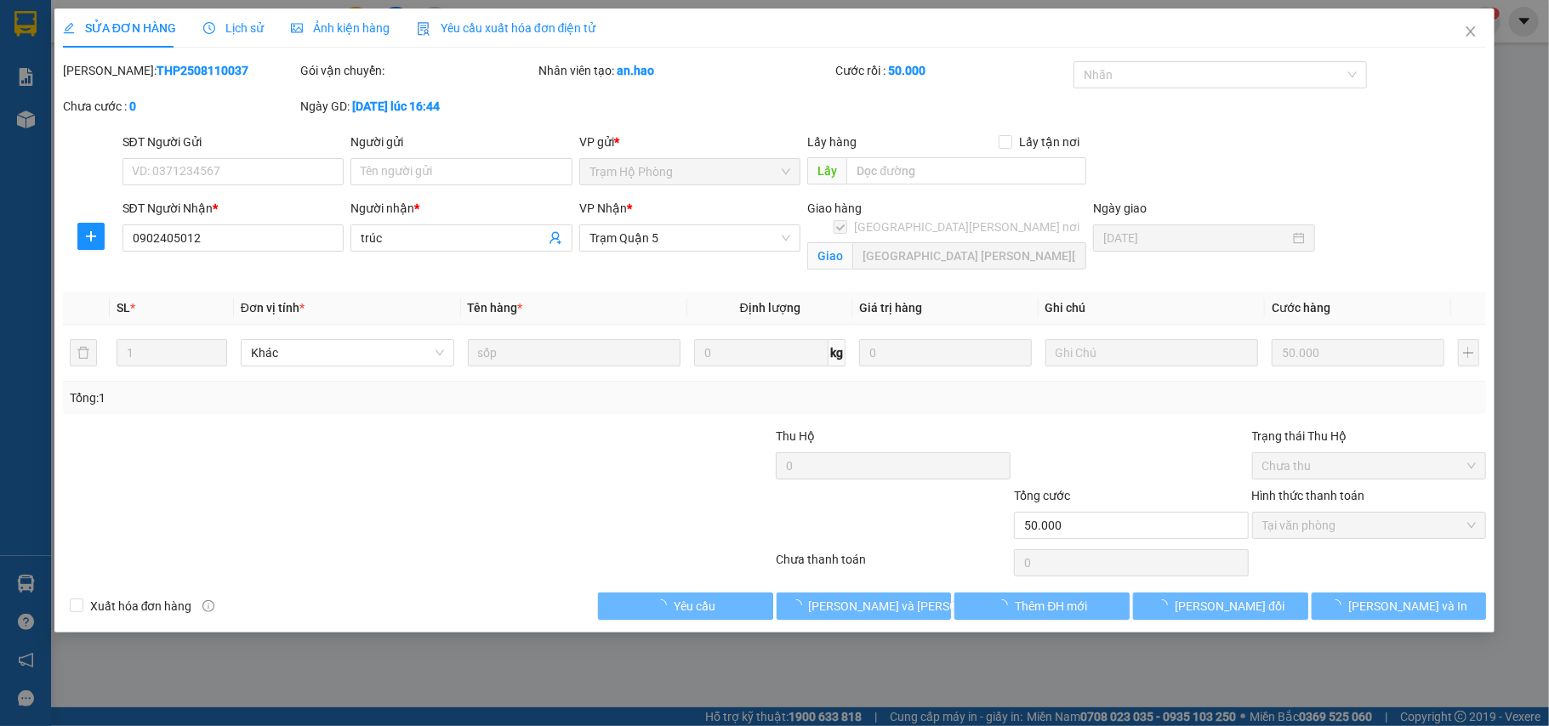
click at [368, 31] on span "Ảnh kiện hàng" at bounding box center [340, 28] width 99 height 14
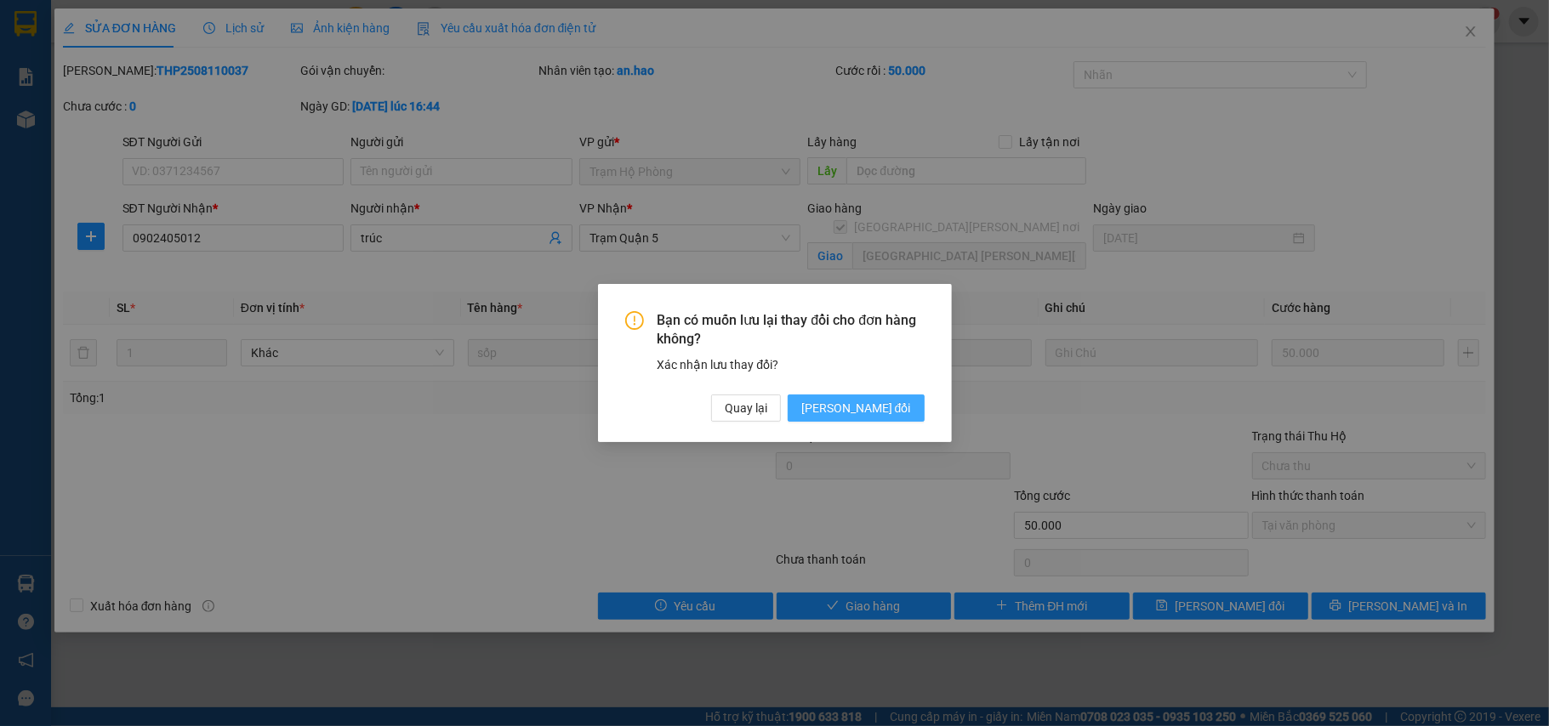
click at [849, 403] on span "[PERSON_NAME] đổi" at bounding box center [856, 408] width 110 height 19
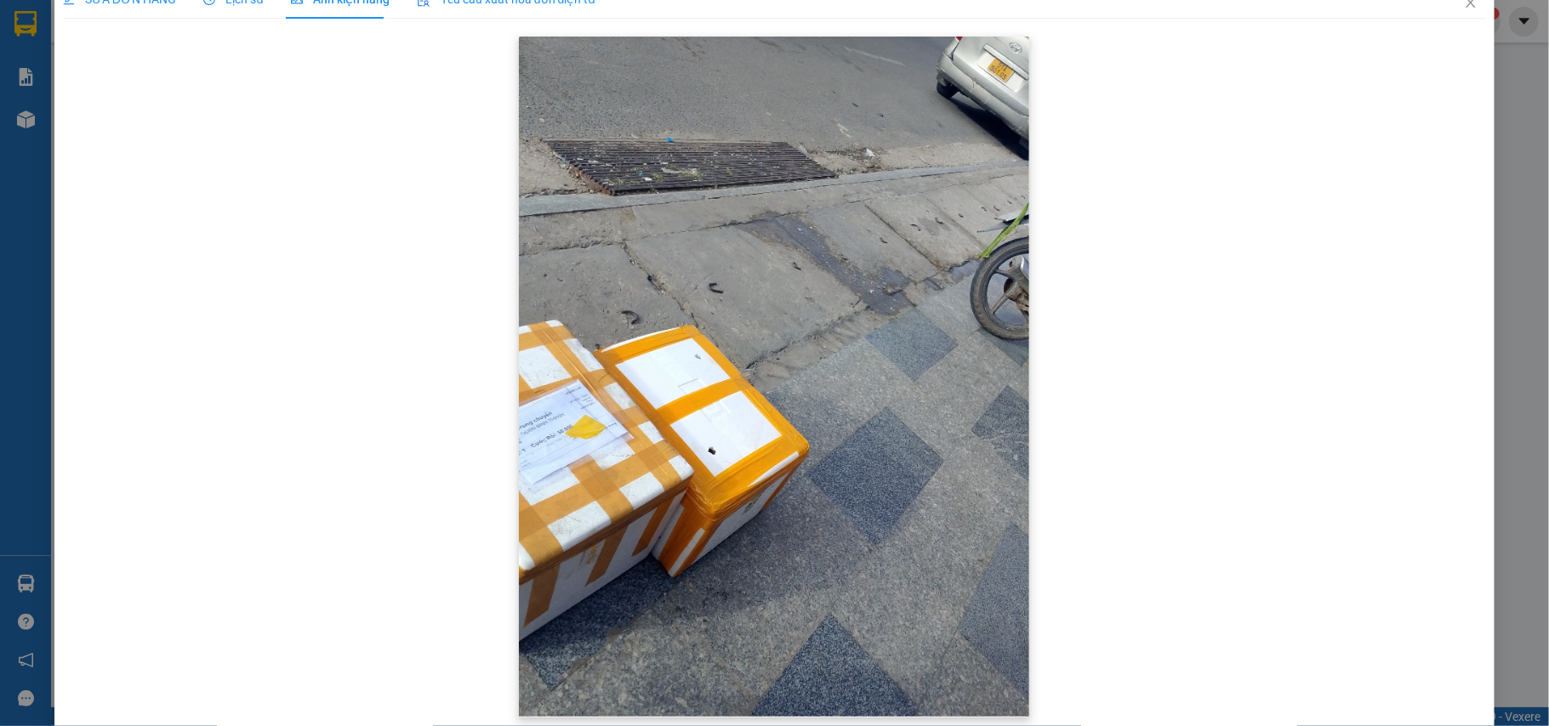
scroll to position [56, 0]
